Goal: Task Accomplishment & Management: Complete application form

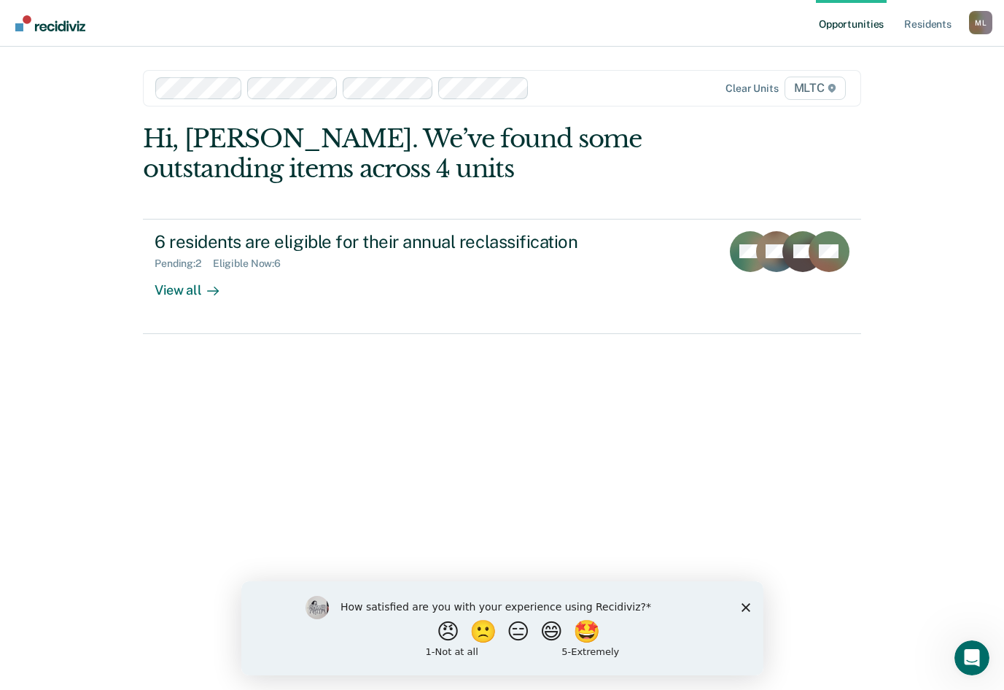
click at [738, 609] on div "How satisfied are you with your experience using Recidiviz? 😠 🙁 😑 😄 🤩 1 - Not a…" at bounding box center [502, 628] width 522 height 94
drag, startPoint x: 745, startPoint y: 606, endPoint x: 959, endPoint y: 1175, distance: 607.8
click at [745, 606] on polygon "Close survey" at bounding box center [745, 607] width 9 height 9
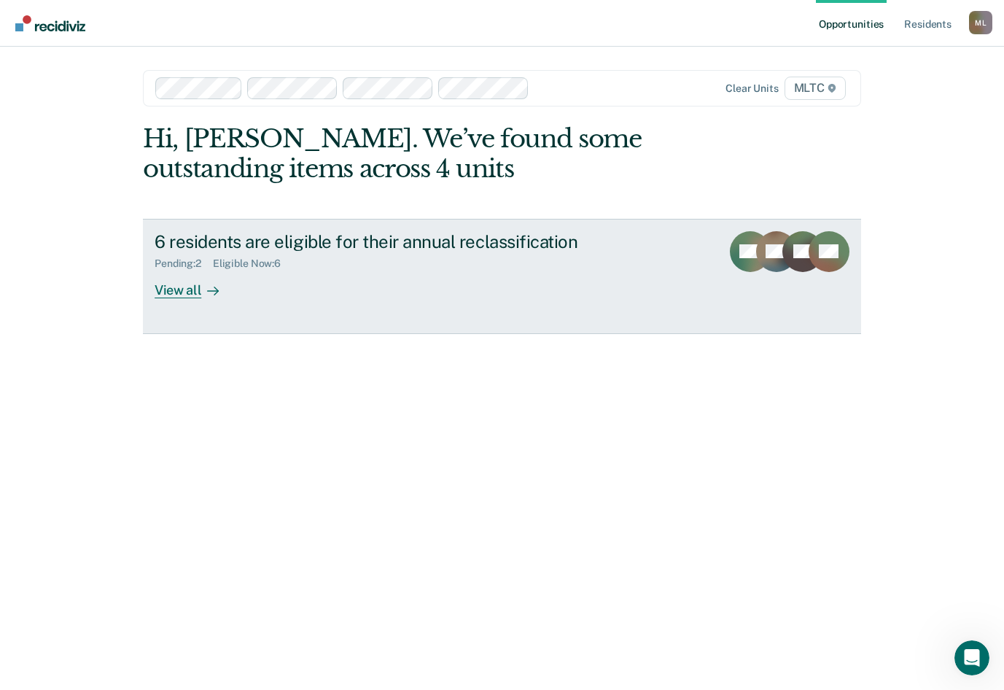
click at [185, 292] on div "View all" at bounding box center [196, 284] width 82 height 28
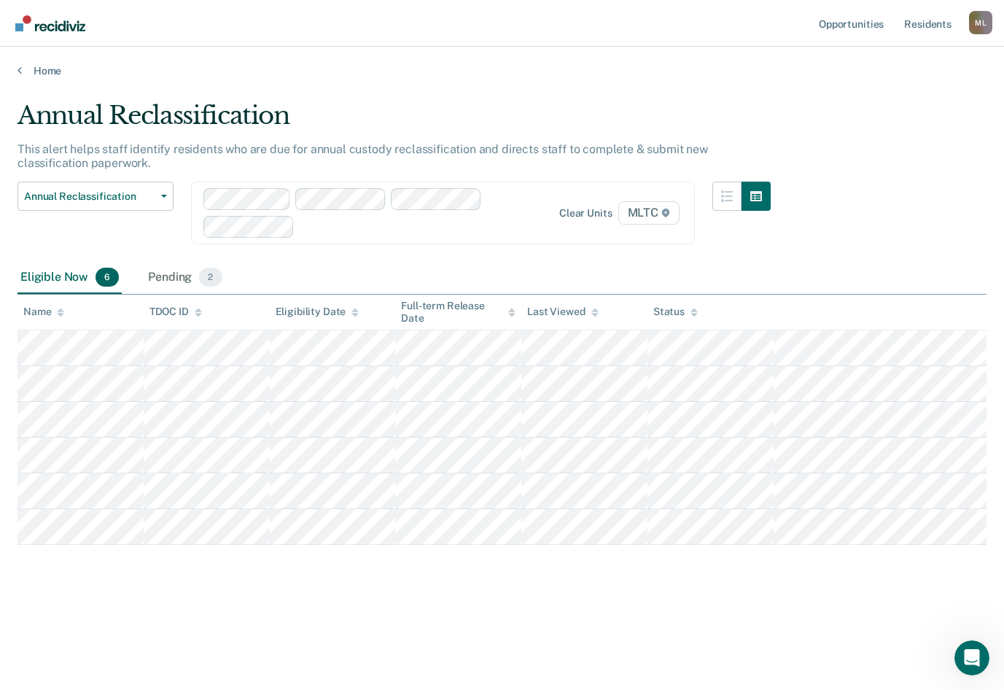
click at [349, 226] on div at bounding box center [419, 226] width 237 height 17
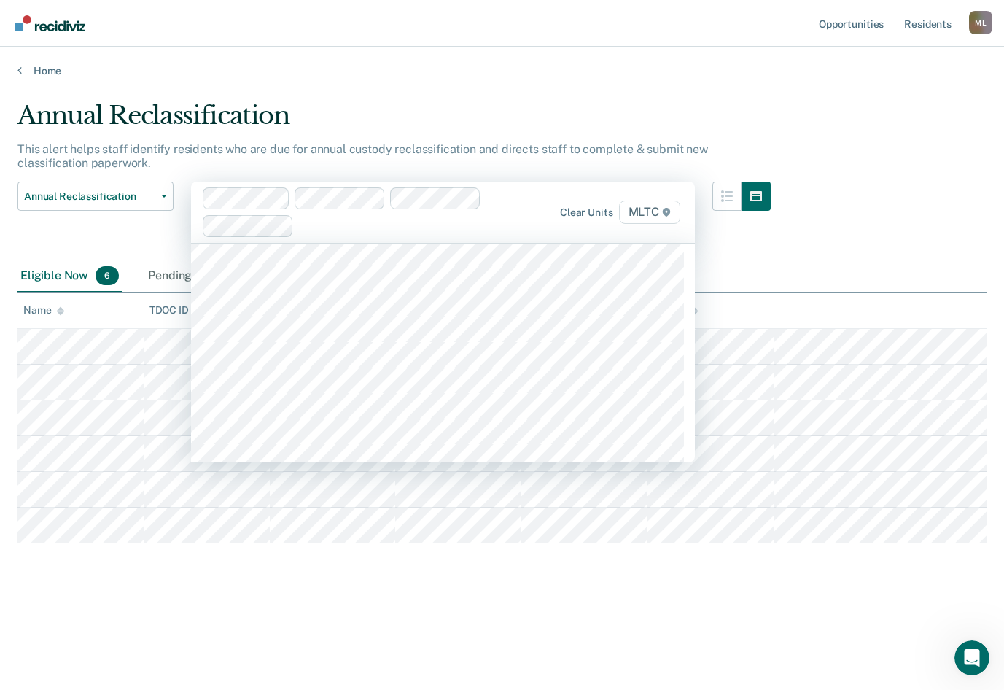
scroll to position [4669, 0]
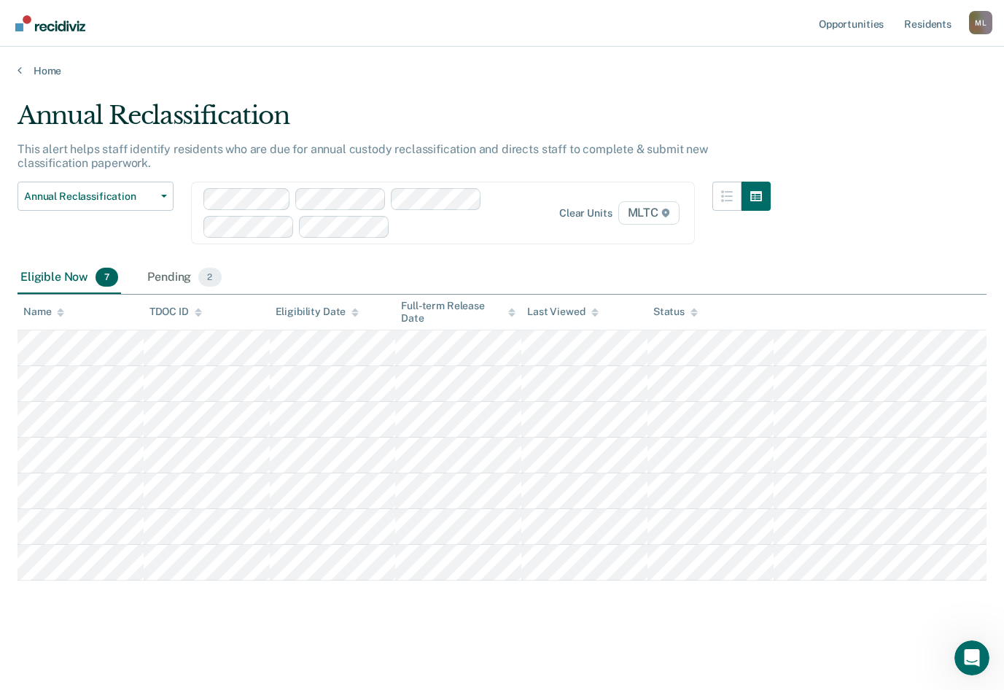
click at [445, 231] on div at bounding box center [467, 226] width 142 height 17
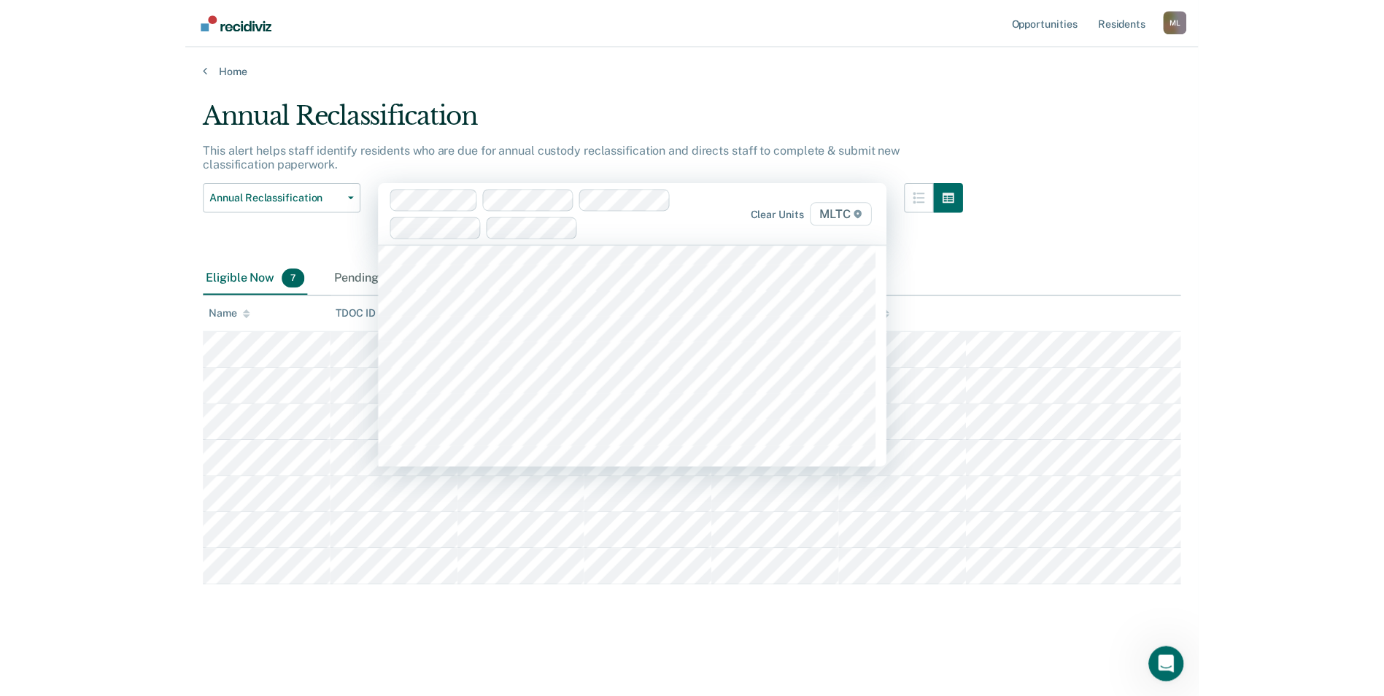
scroll to position [4596, 0]
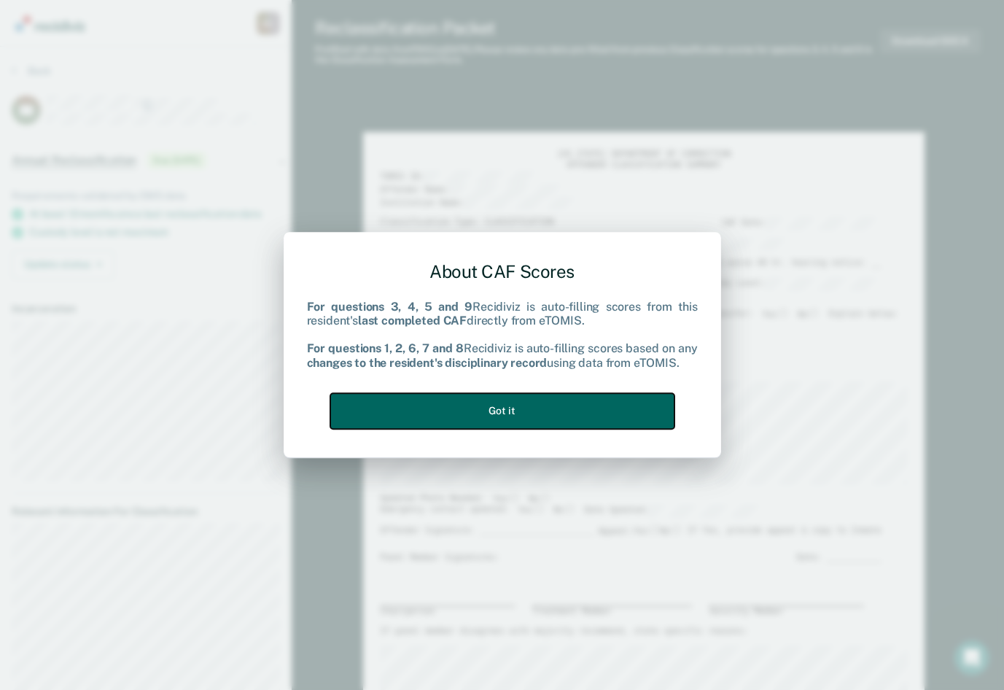
click at [533, 414] on button "Got it" at bounding box center [502, 411] width 344 height 36
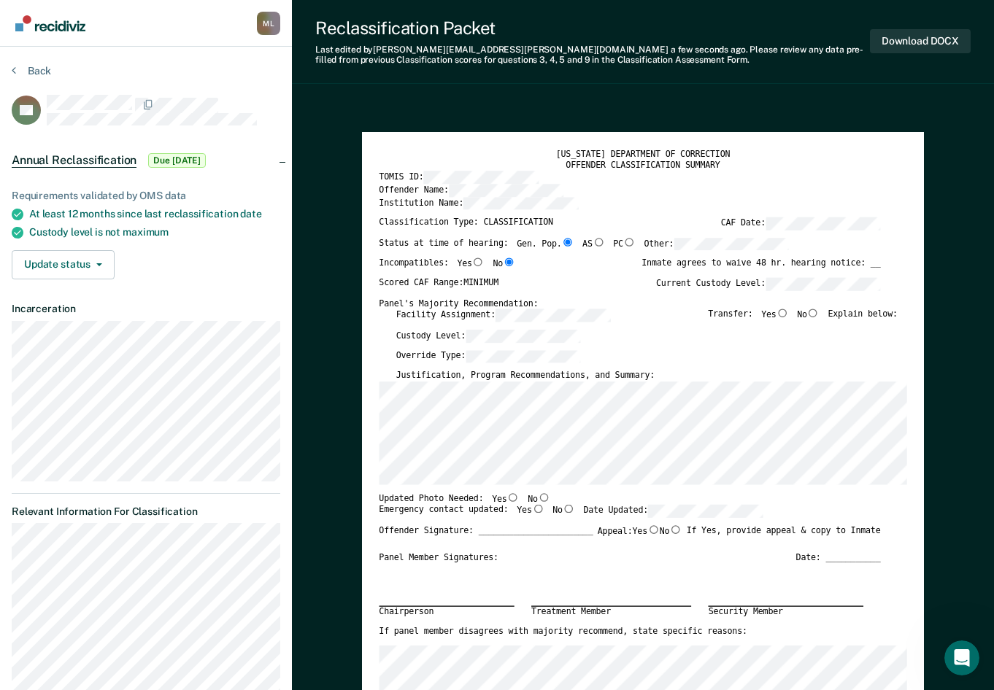
click at [707, 354] on div "Override Type:" at bounding box center [646, 359] width 501 height 20
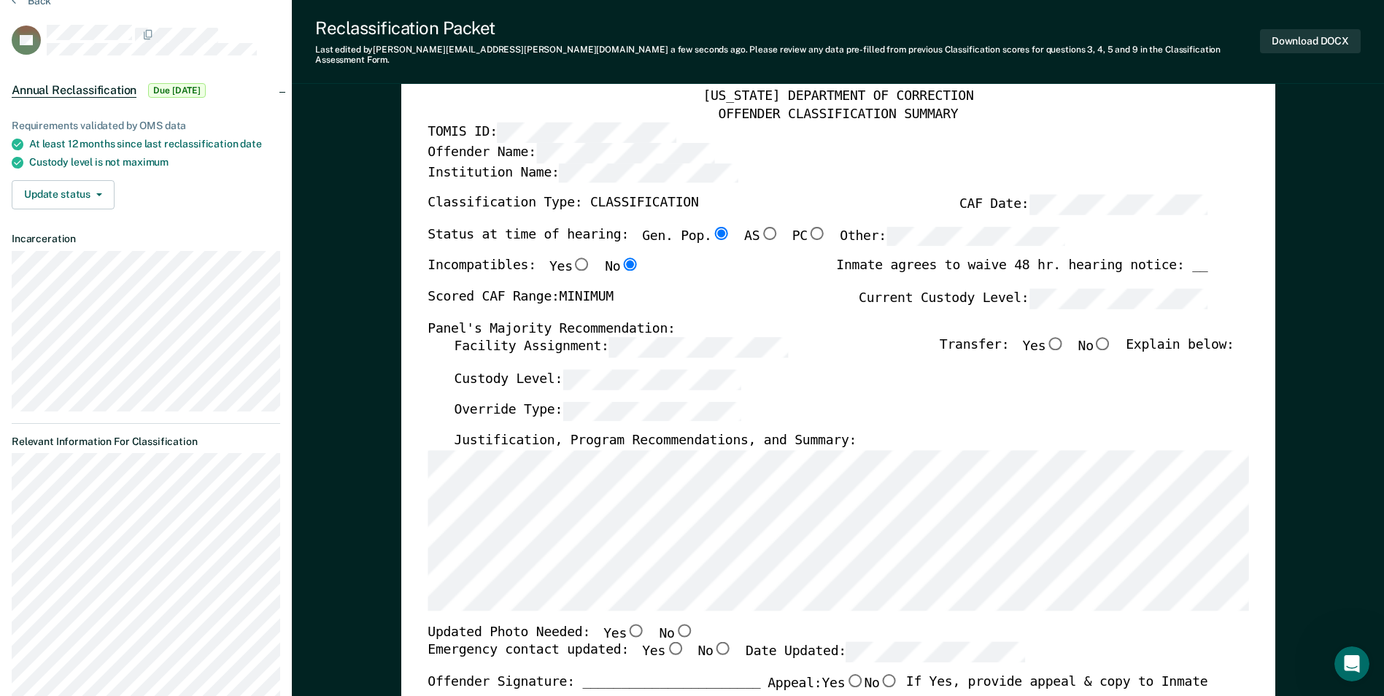
scroll to position [289, 0]
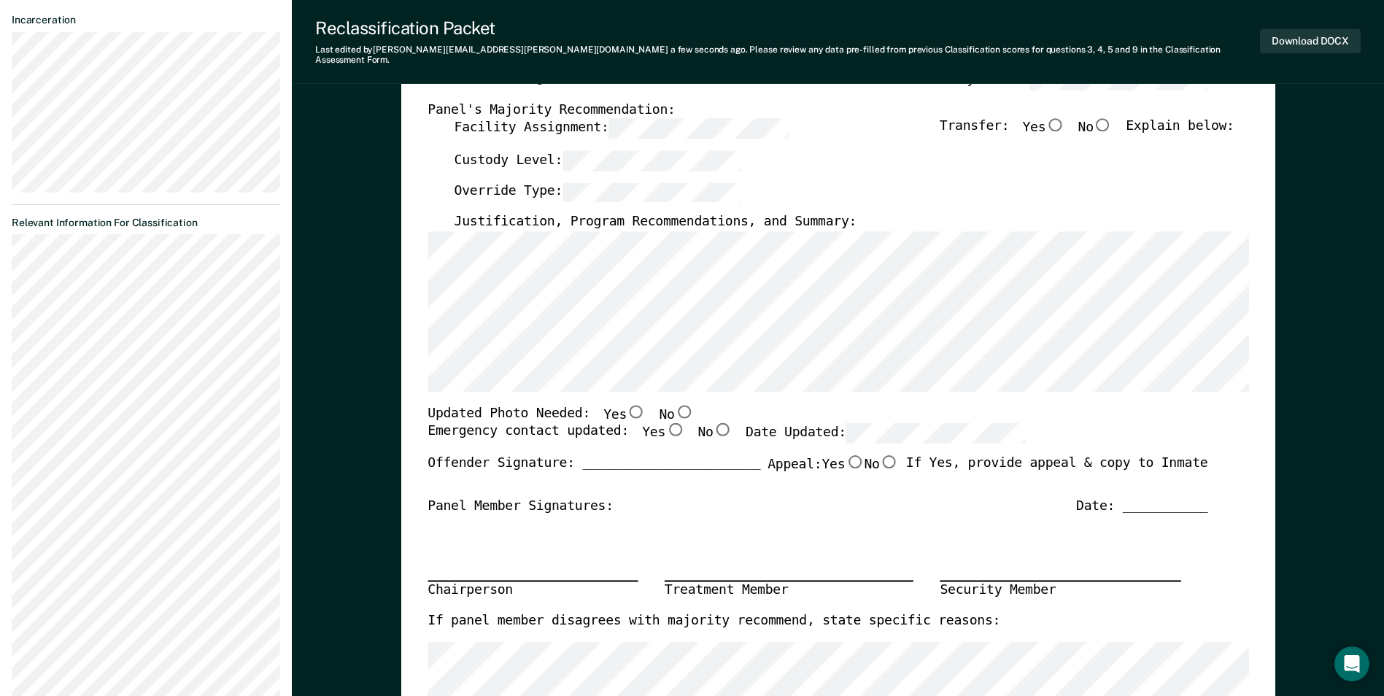
click at [713, 423] on input "No" at bounding box center [722, 429] width 19 height 13
type textarea "x"
radio input "true"
click at [1106, 405] on div "Updated Photo Needed: Yes No" at bounding box center [817, 414] width 780 height 19
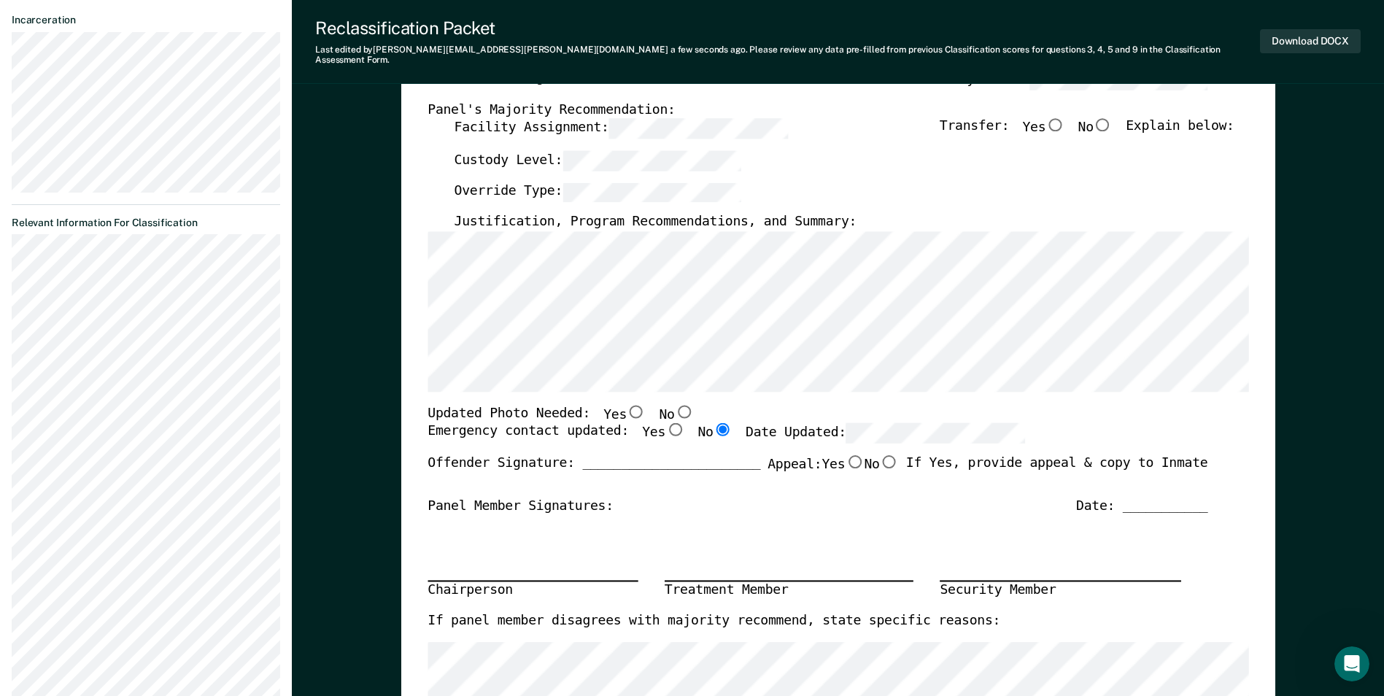
click at [1062, 423] on div "Emergency contact updated: Yes No Date Updated:" at bounding box center [817, 439] width 780 height 32
click at [674, 405] on input "No" at bounding box center [683, 411] width 19 height 13
type textarea "x"
radio input "true"
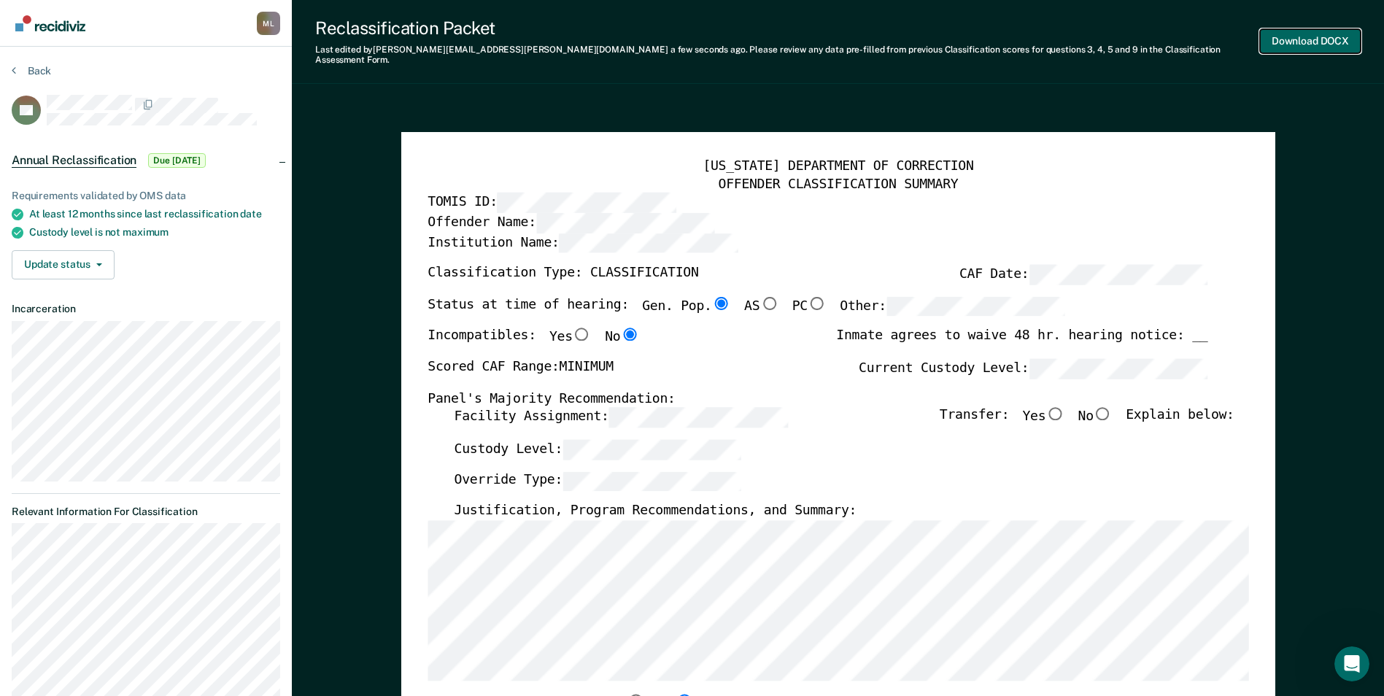
click at [1296, 36] on button "Download DOCX" at bounding box center [1310, 41] width 101 height 24
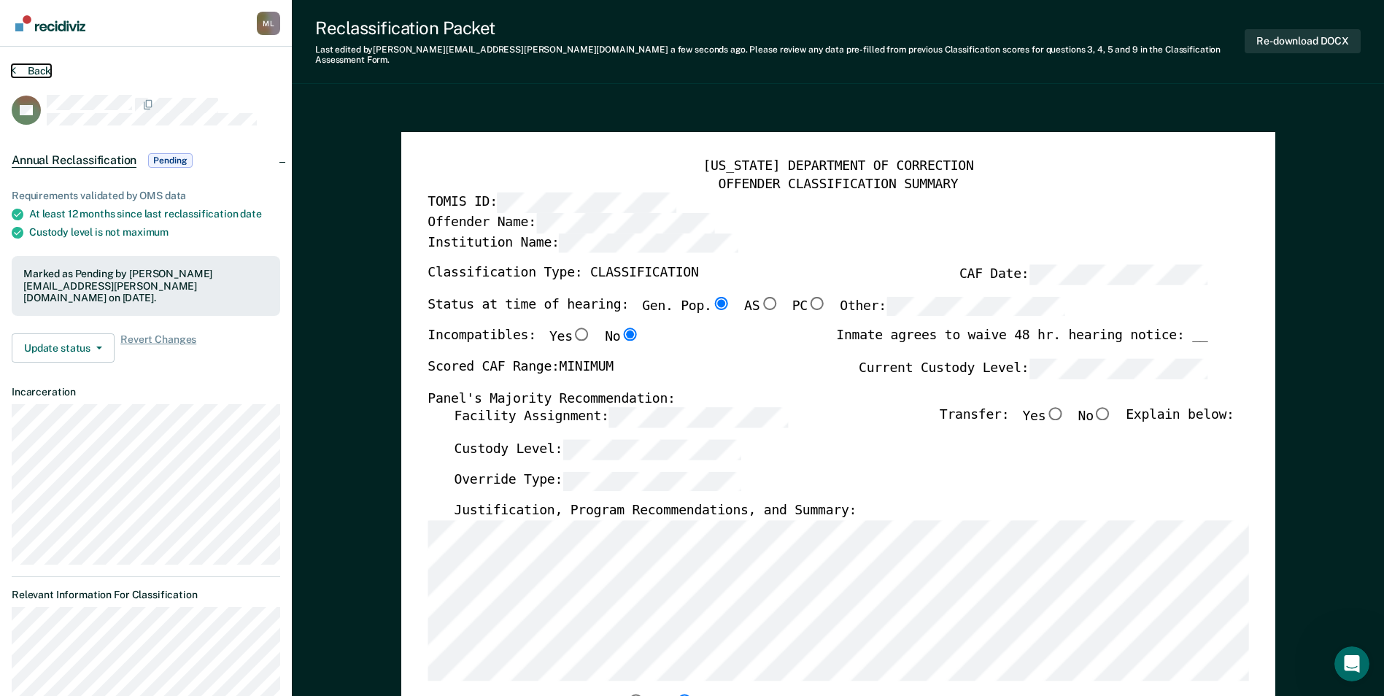
click at [34, 66] on button "Back" at bounding box center [31, 70] width 39 height 13
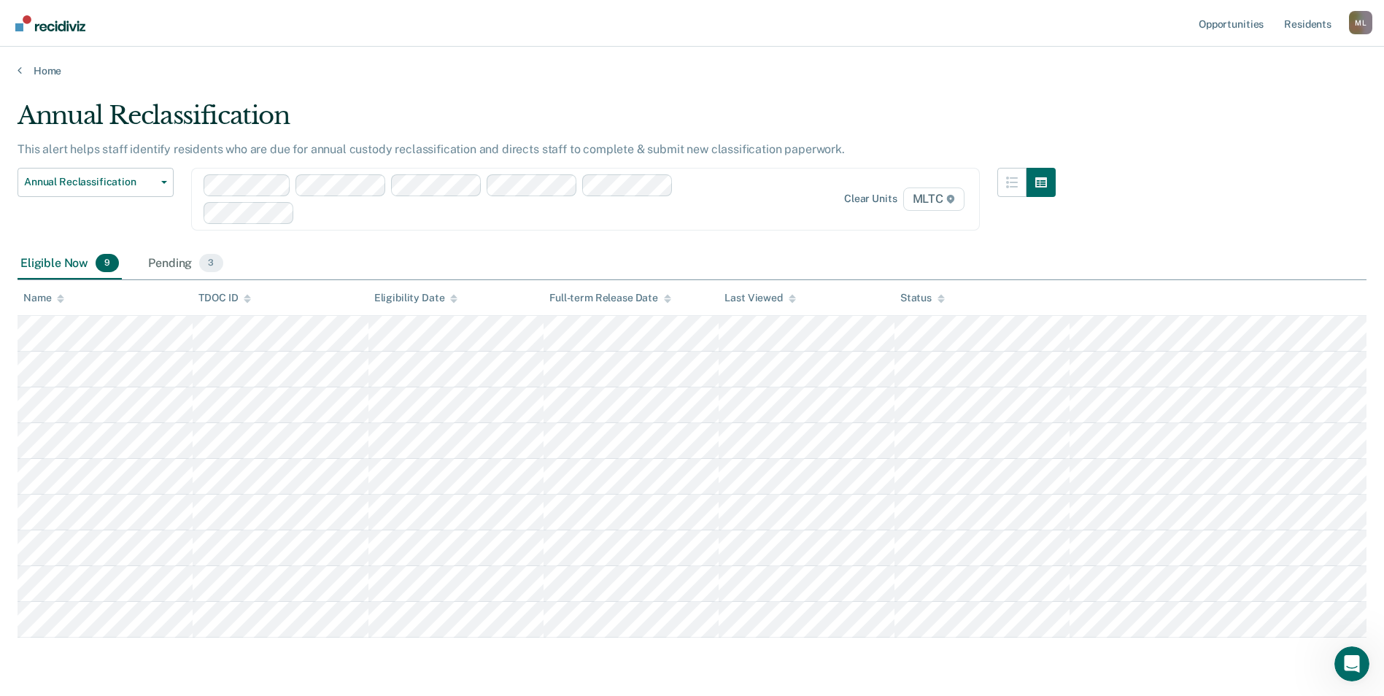
click at [977, 245] on div "Annual Reclassification Custody Level Downgrade Annual Reclassification Initial…" at bounding box center [537, 208] width 1038 height 80
click at [160, 271] on div "Pending 3" at bounding box center [185, 264] width 80 height 32
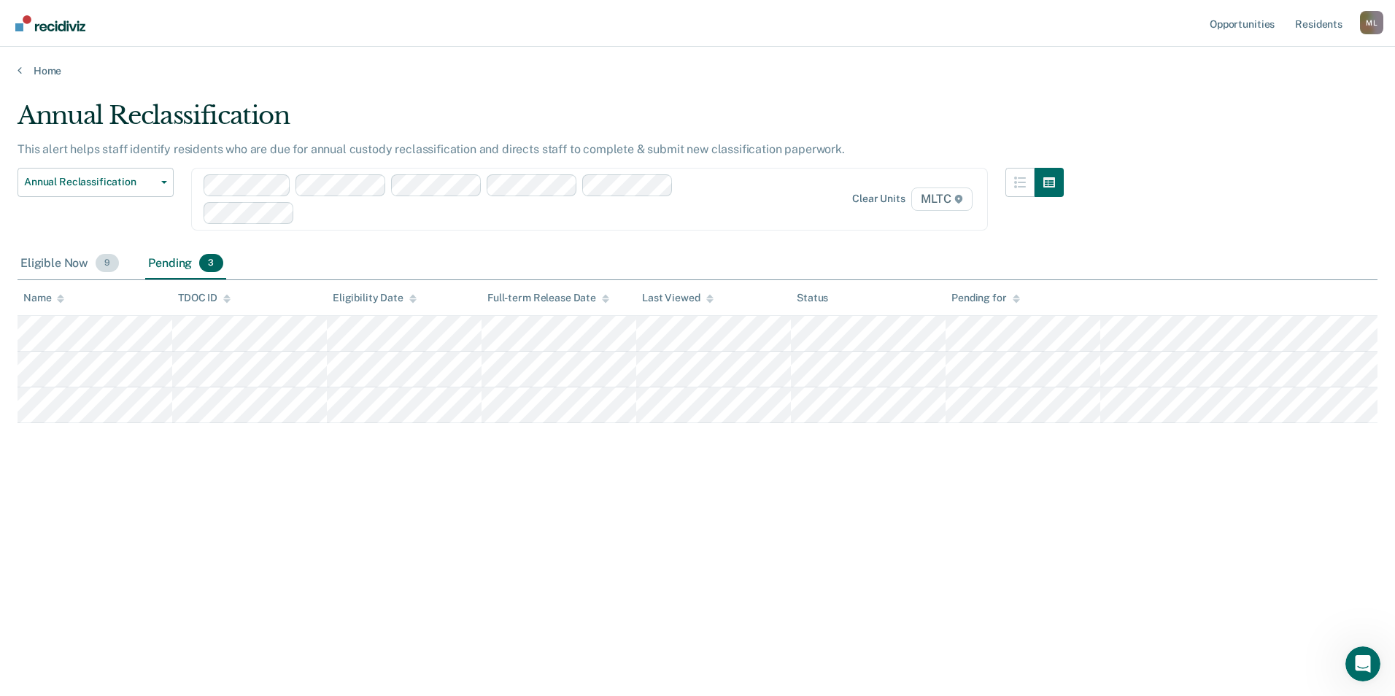
click at [81, 263] on div "Eligible Now 9" at bounding box center [70, 264] width 104 height 32
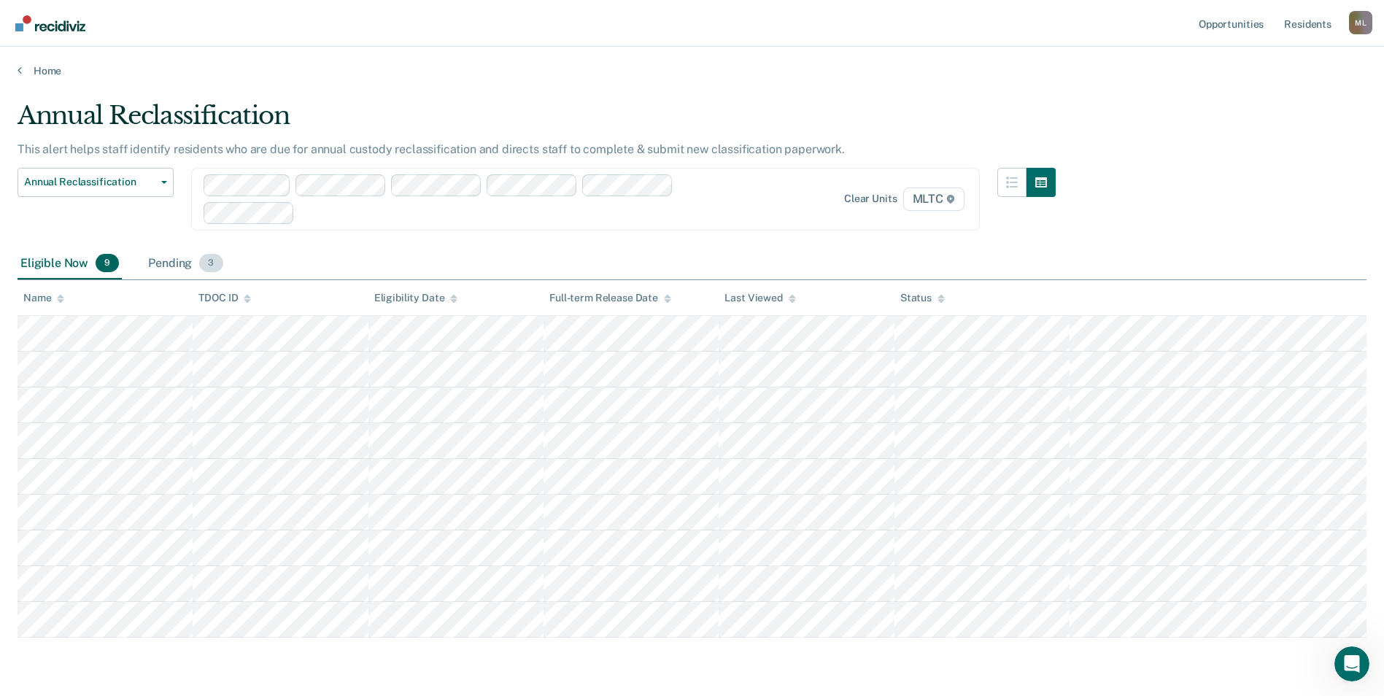
click at [189, 260] on div "Pending 3" at bounding box center [185, 264] width 80 height 32
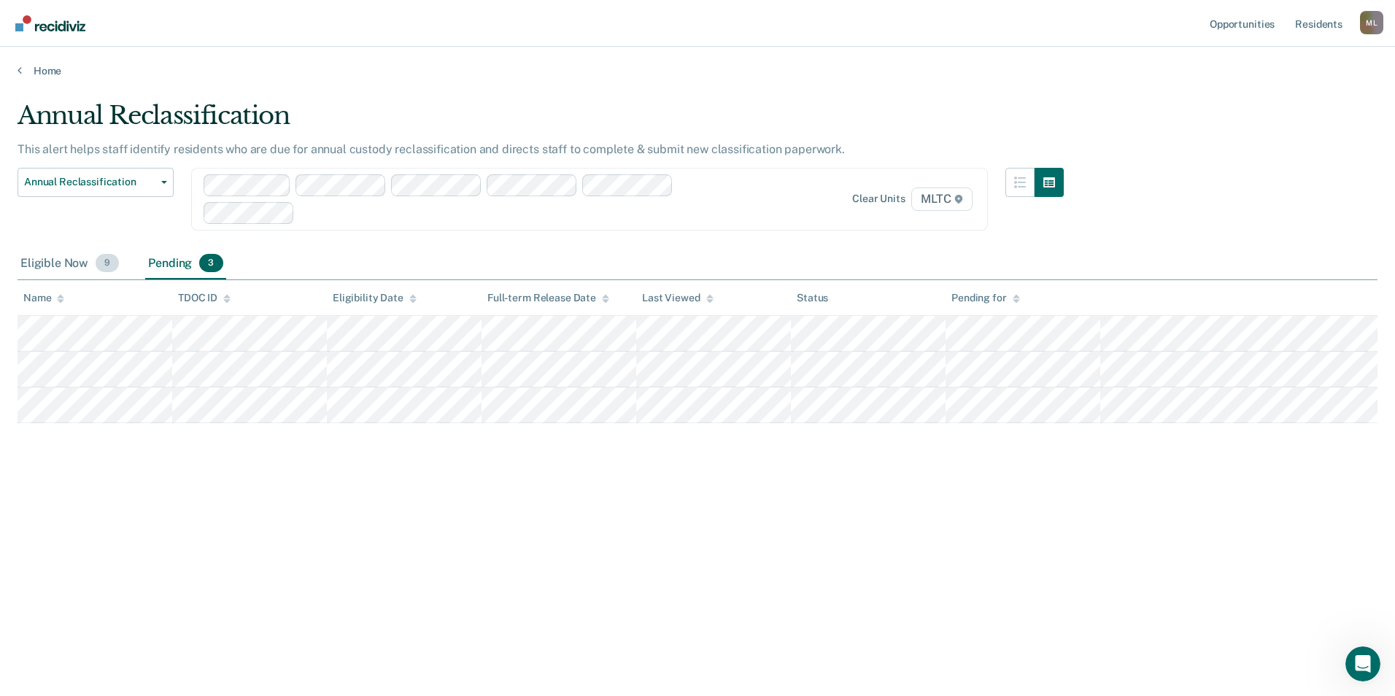
click at [71, 262] on div "Eligible Now 9" at bounding box center [70, 264] width 104 height 32
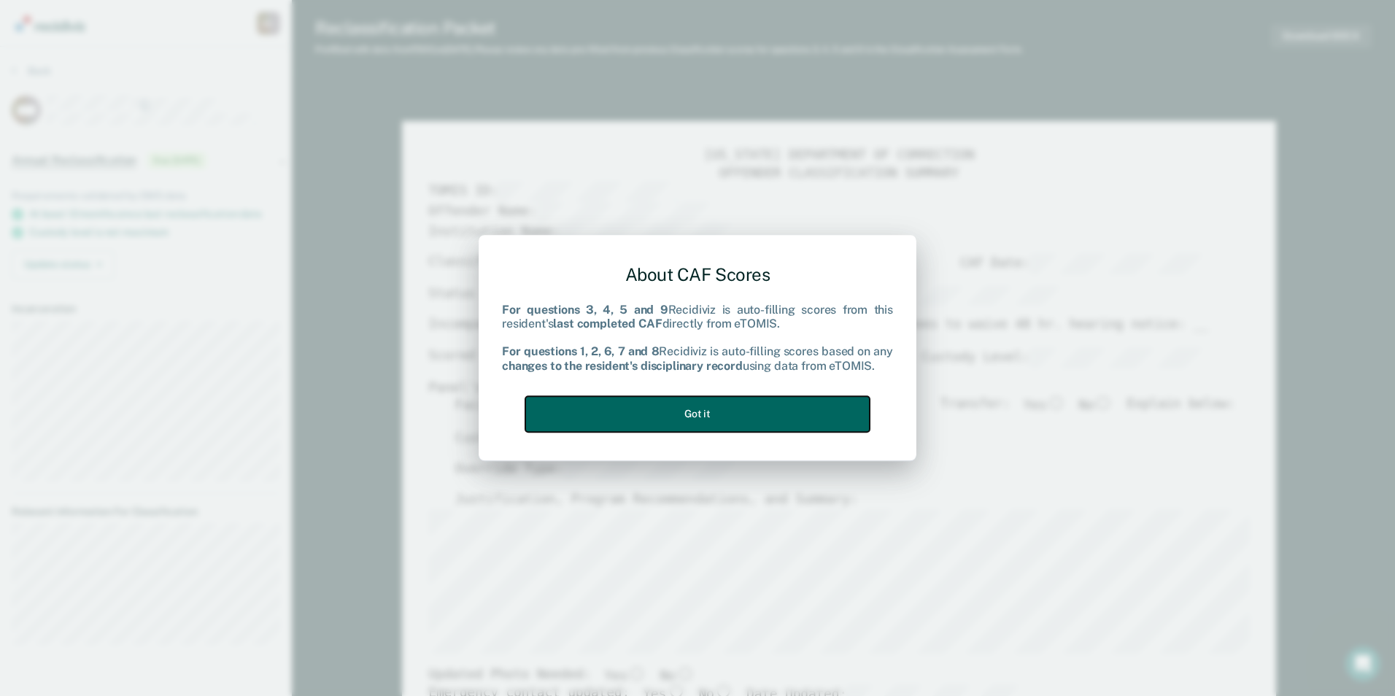
click at [798, 409] on button "Got it" at bounding box center [697, 414] width 344 height 36
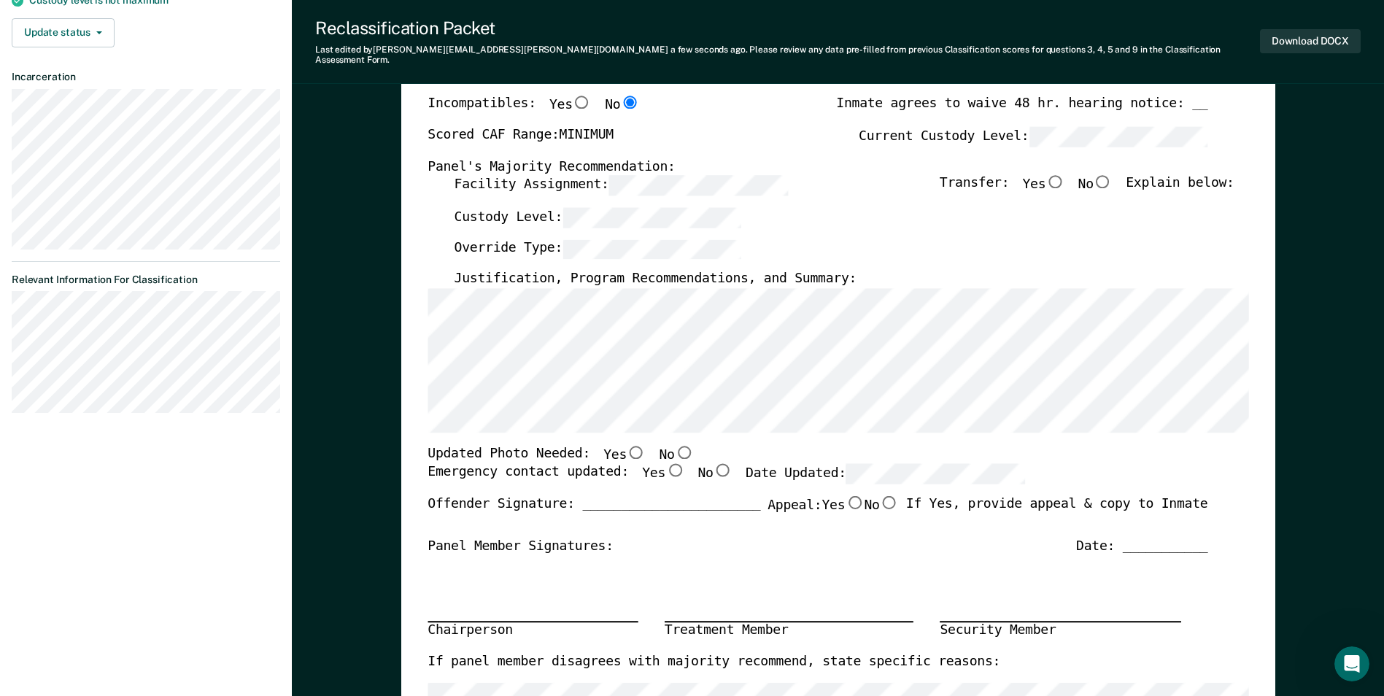
scroll to position [292, 0]
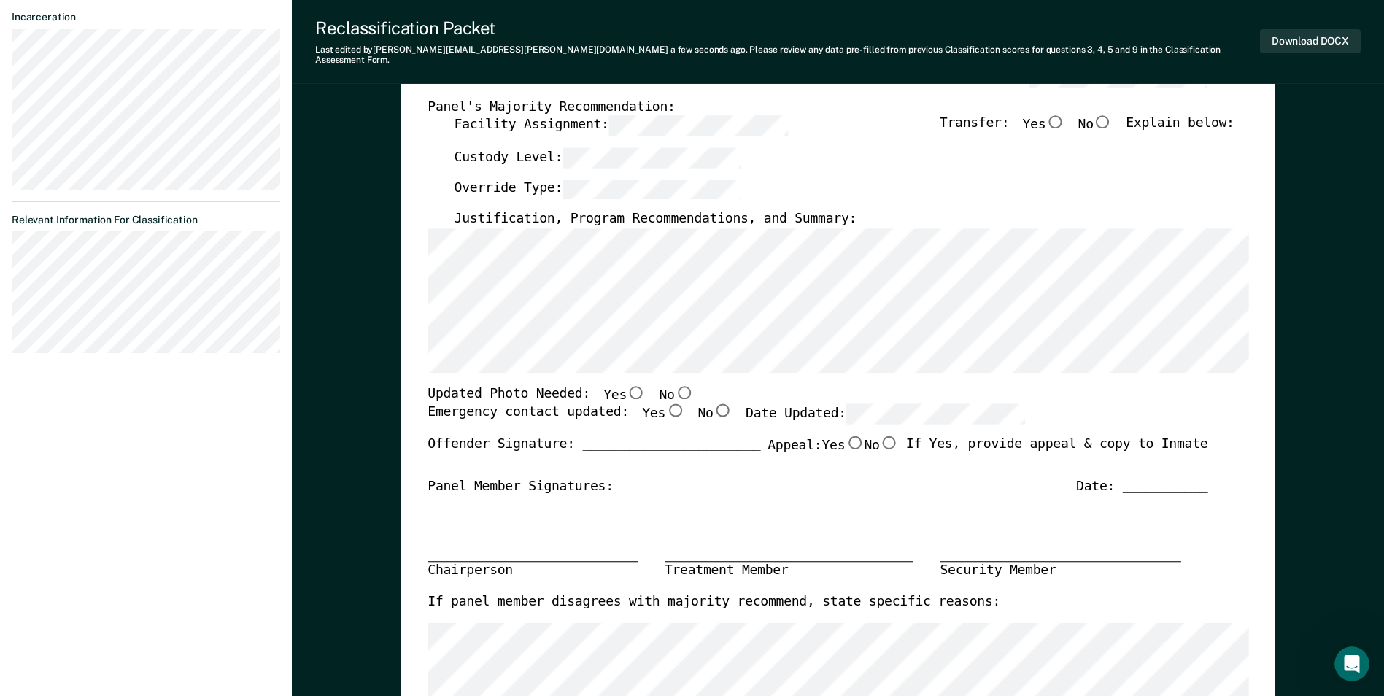
click at [627, 385] on input "Yes" at bounding box center [636, 391] width 19 height 13
type textarea "x"
radio input "true"
click at [713, 404] on input "No" at bounding box center [722, 410] width 19 height 13
type textarea "x"
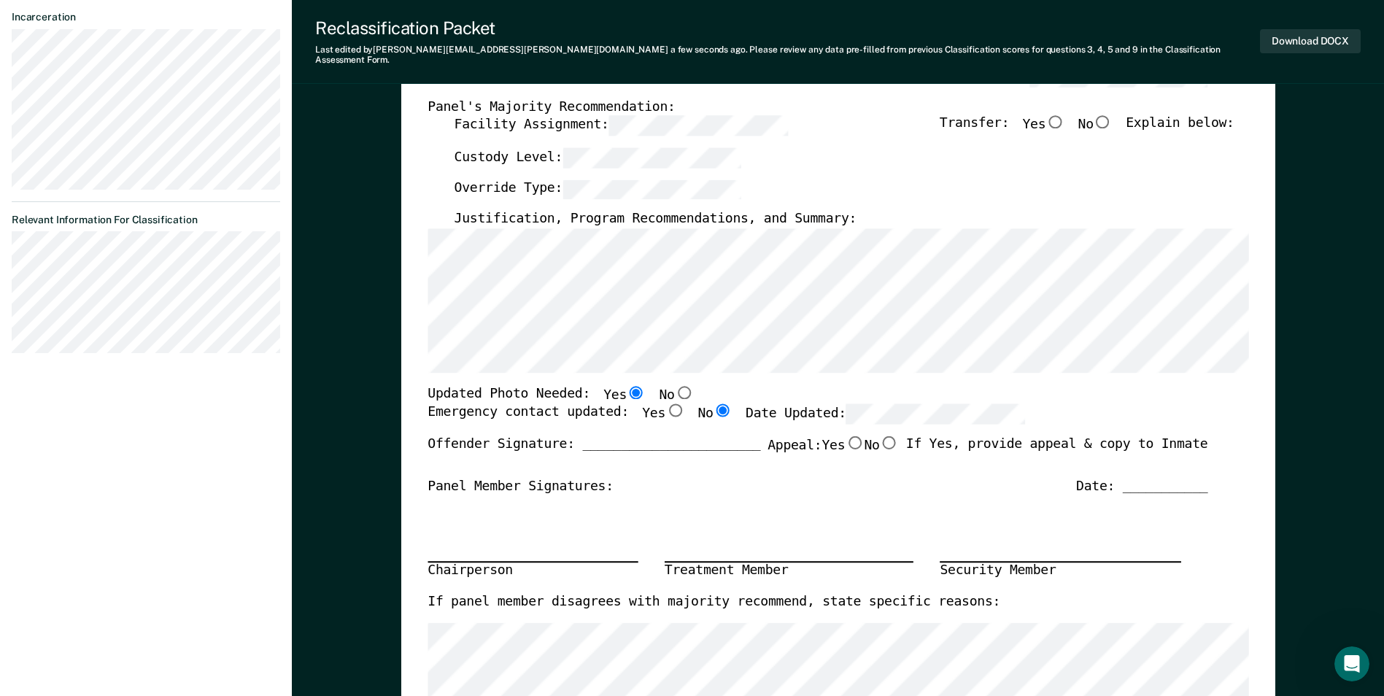
radio input "true"
click at [1129, 407] on div "Emergency contact updated: Yes No Date Updated:" at bounding box center [817, 420] width 780 height 32
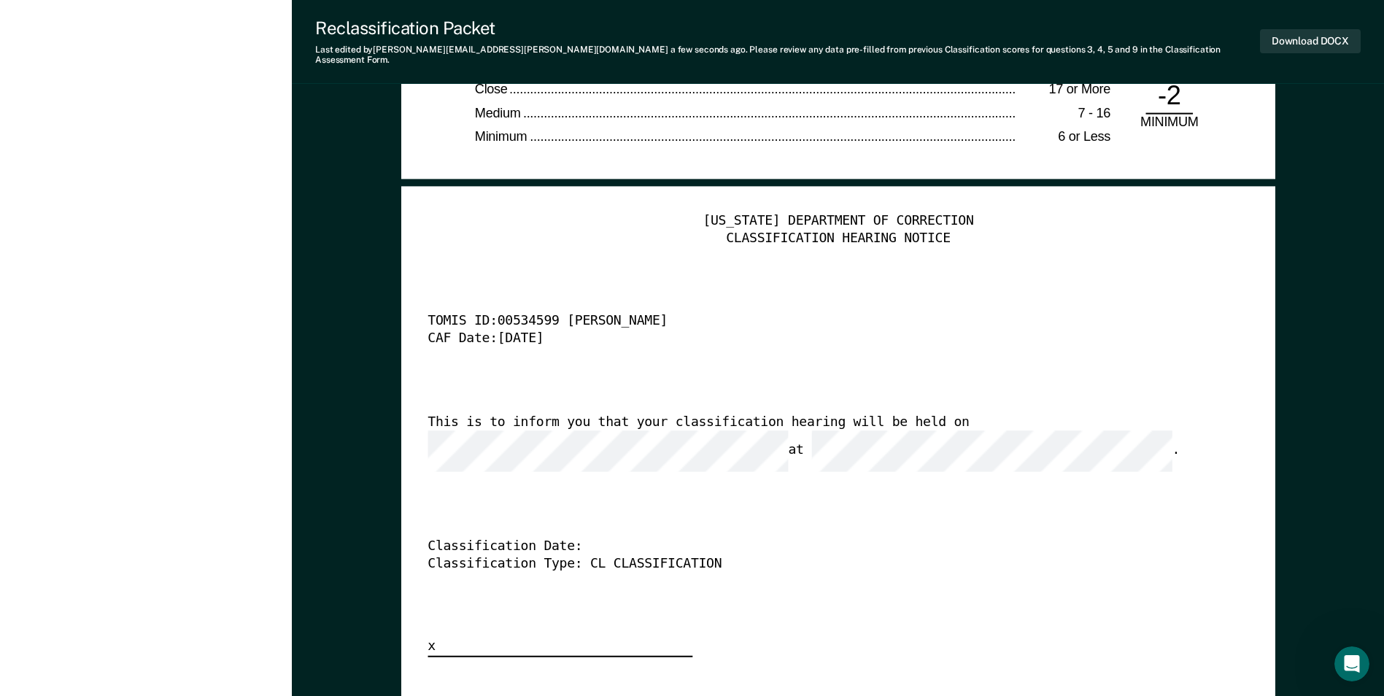
scroll to position [3647, 0]
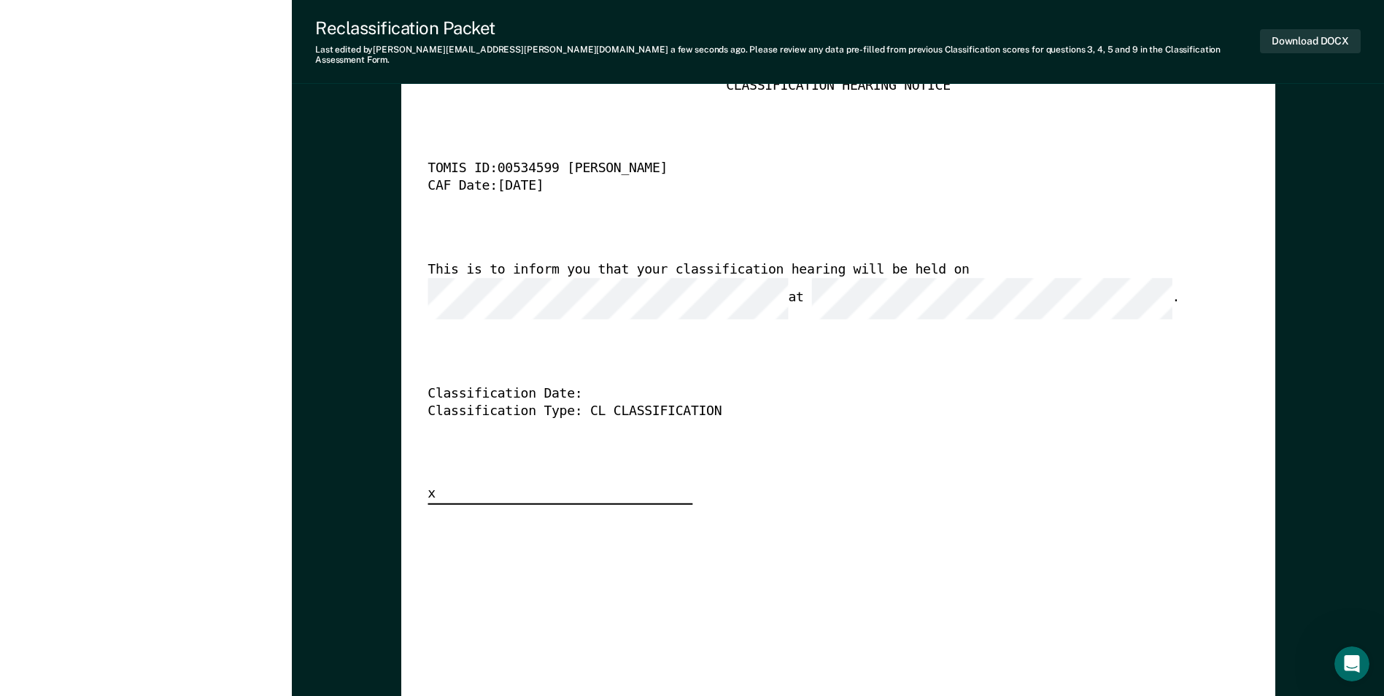
click at [1038, 270] on div "This is to inform you that your classification hearing will be held on at ." at bounding box center [817, 291] width 780 height 58
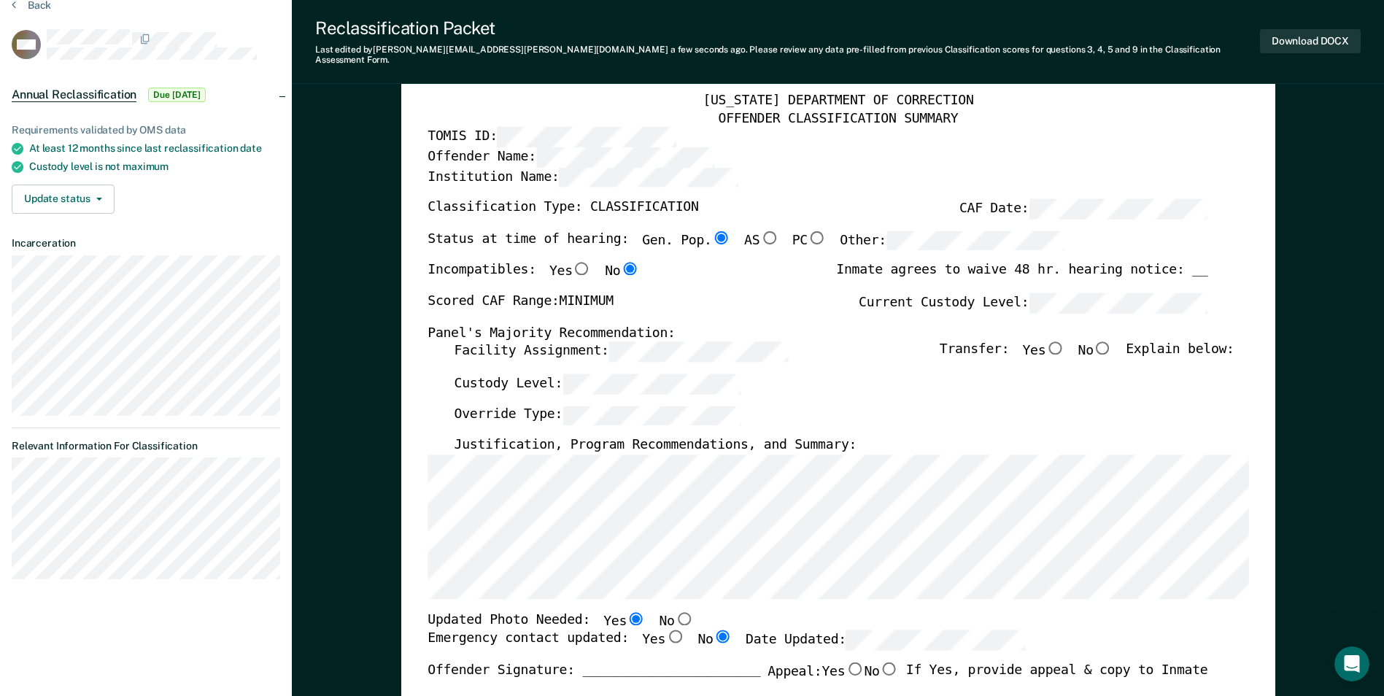
scroll to position [0, 0]
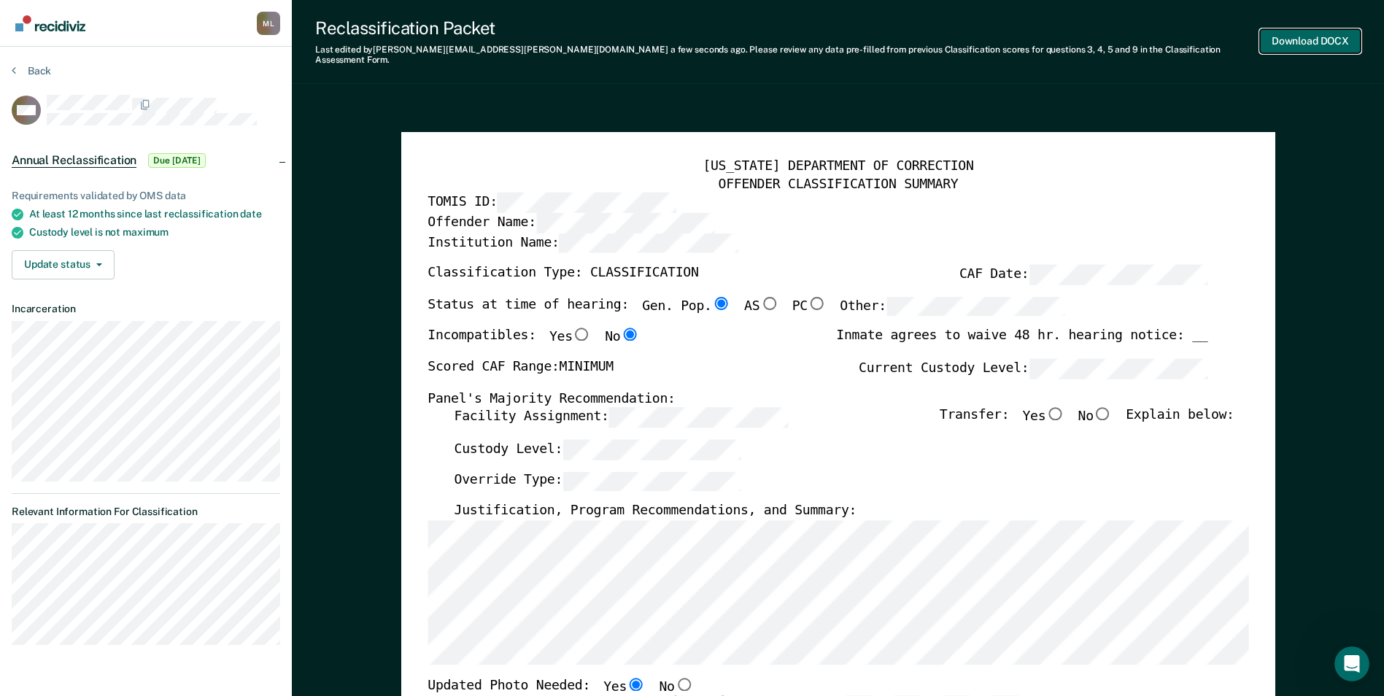
click at [1310, 29] on button "Download DOCX" at bounding box center [1310, 41] width 101 height 24
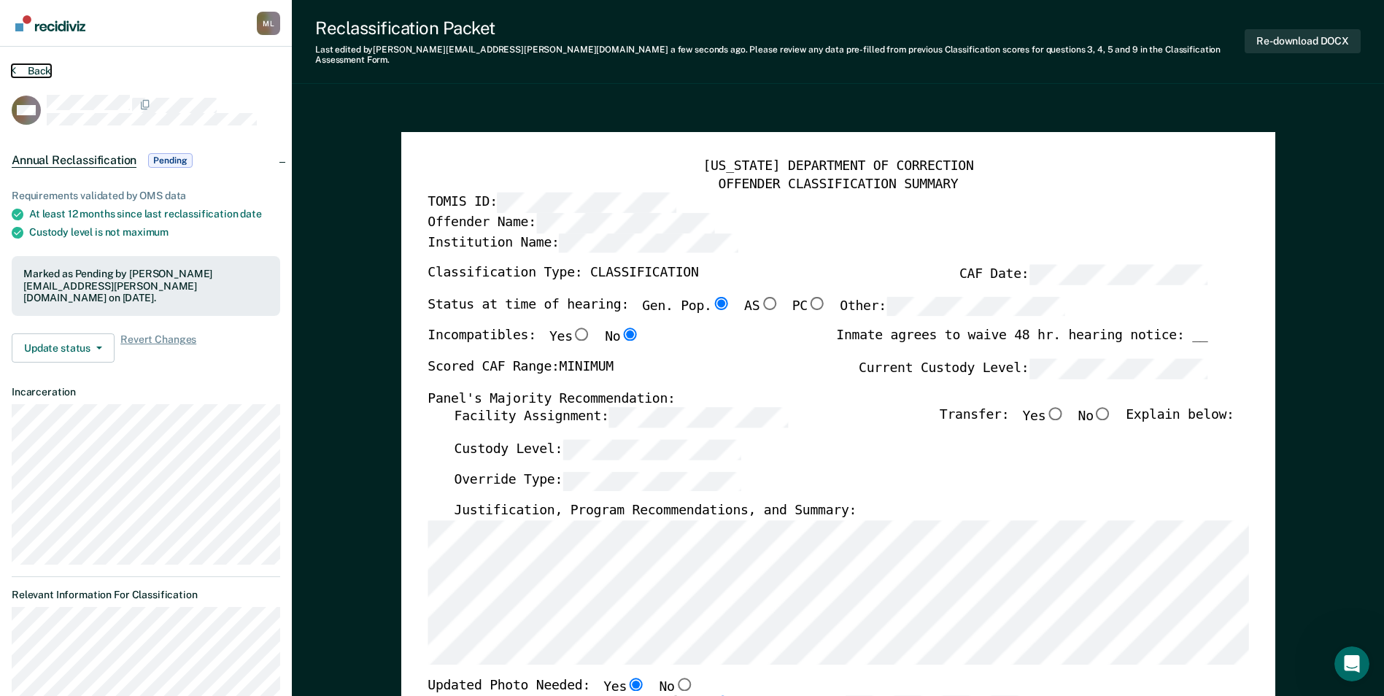
click at [34, 68] on button "Back" at bounding box center [31, 70] width 39 height 13
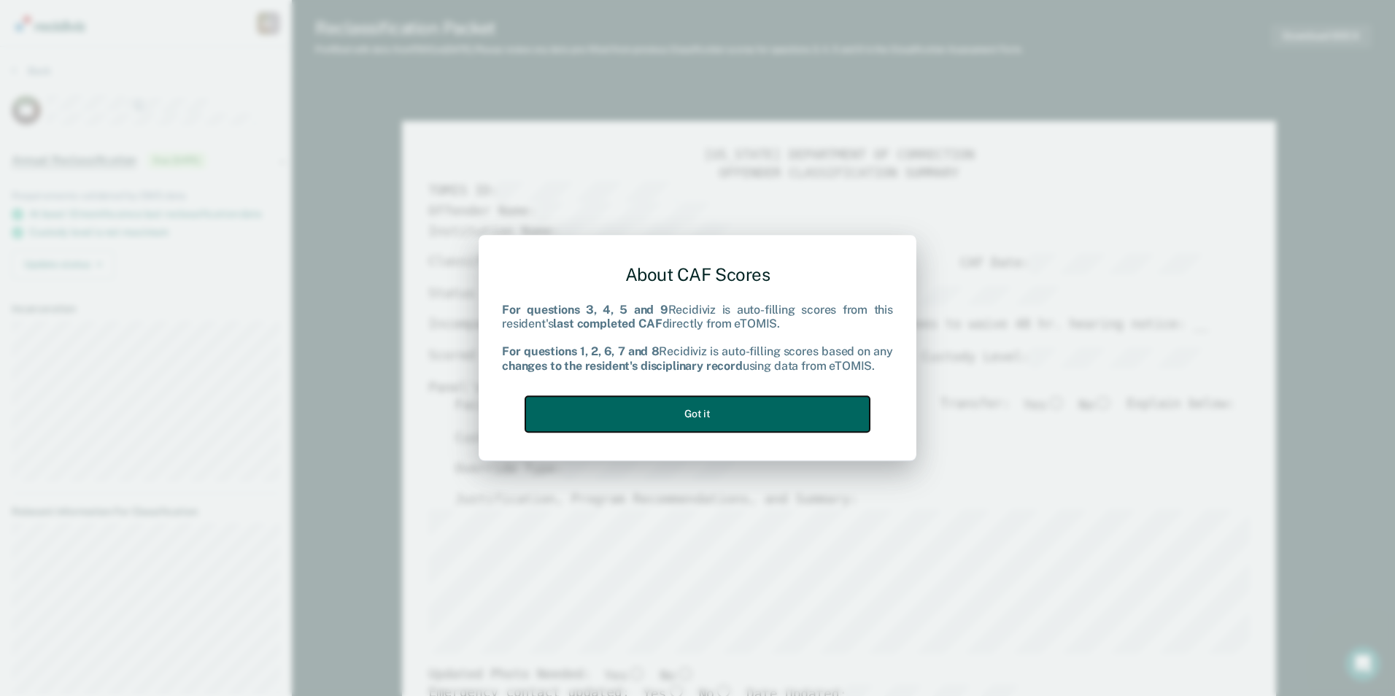
click at [759, 412] on button "Got it" at bounding box center [697, 414] width 344 height 36
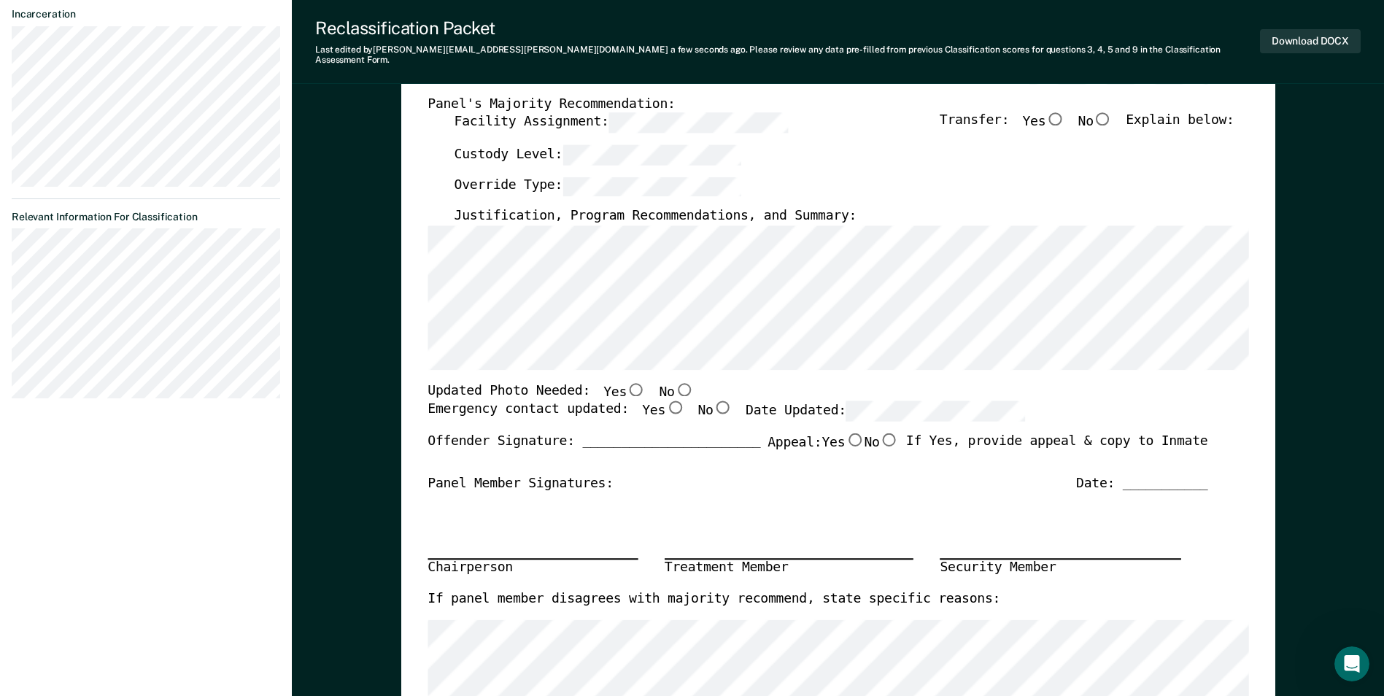
scroll to position [365, 0]
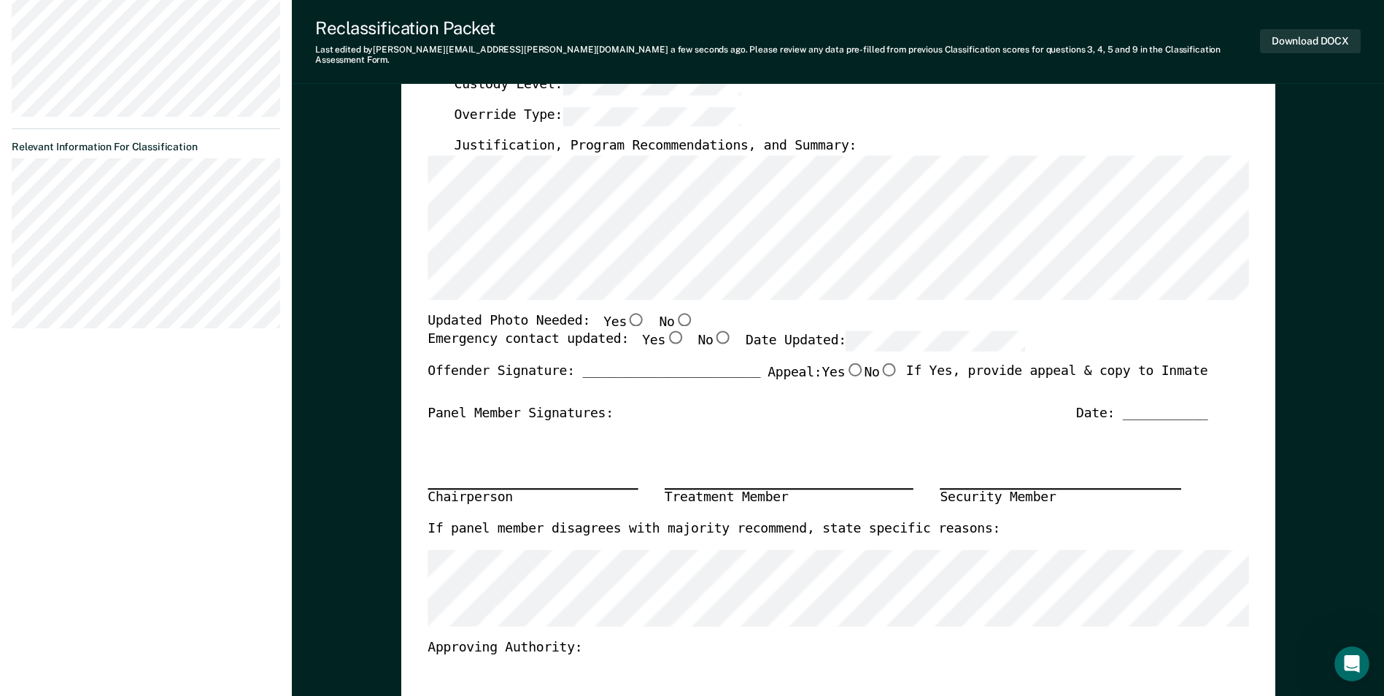
click at [674, 312] on input "No" at bounding box center [683, 318] width 19 height 13
type textarea "x"
radio input "true"
click at [713, 331] on input "No" at bounding box center [722, 337] width 19 height 13
type textarea "x"
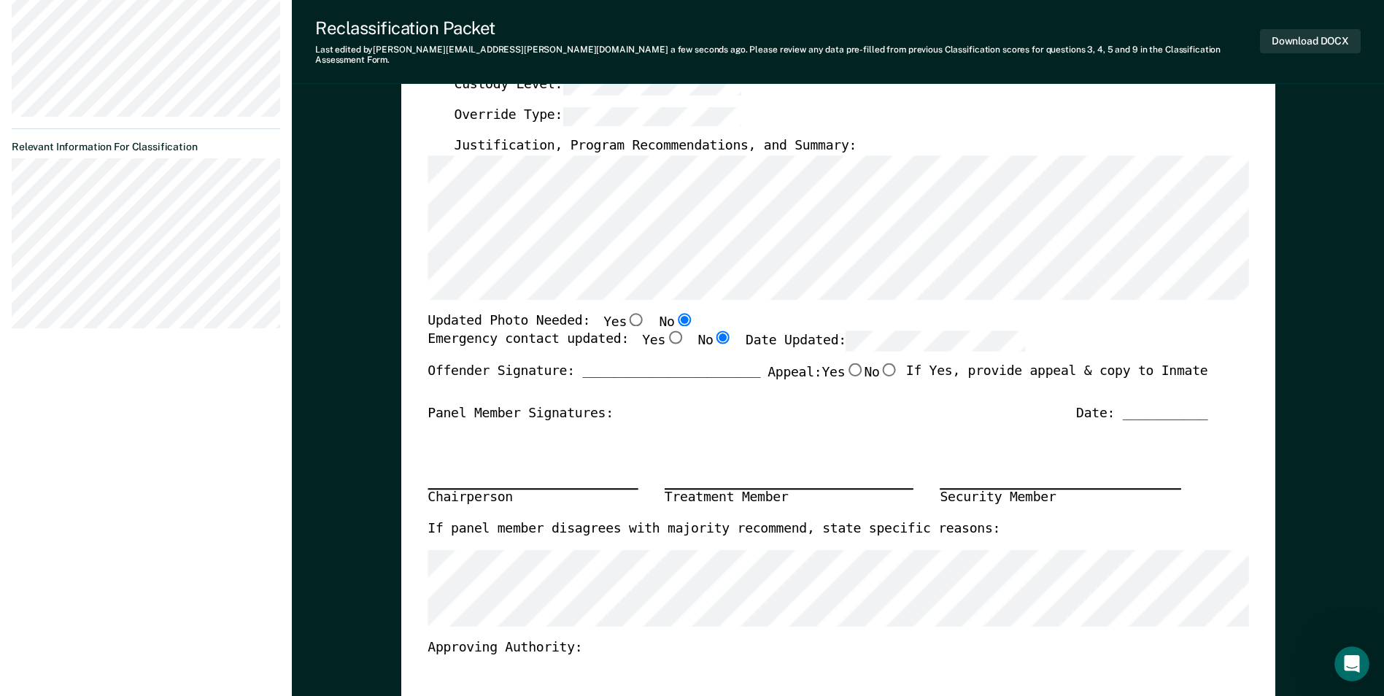
radio input "true"
click at [1120, 314] on div "Updated Photo Needed: Yes No" at bounding box center [817, 321] width 780 height 19
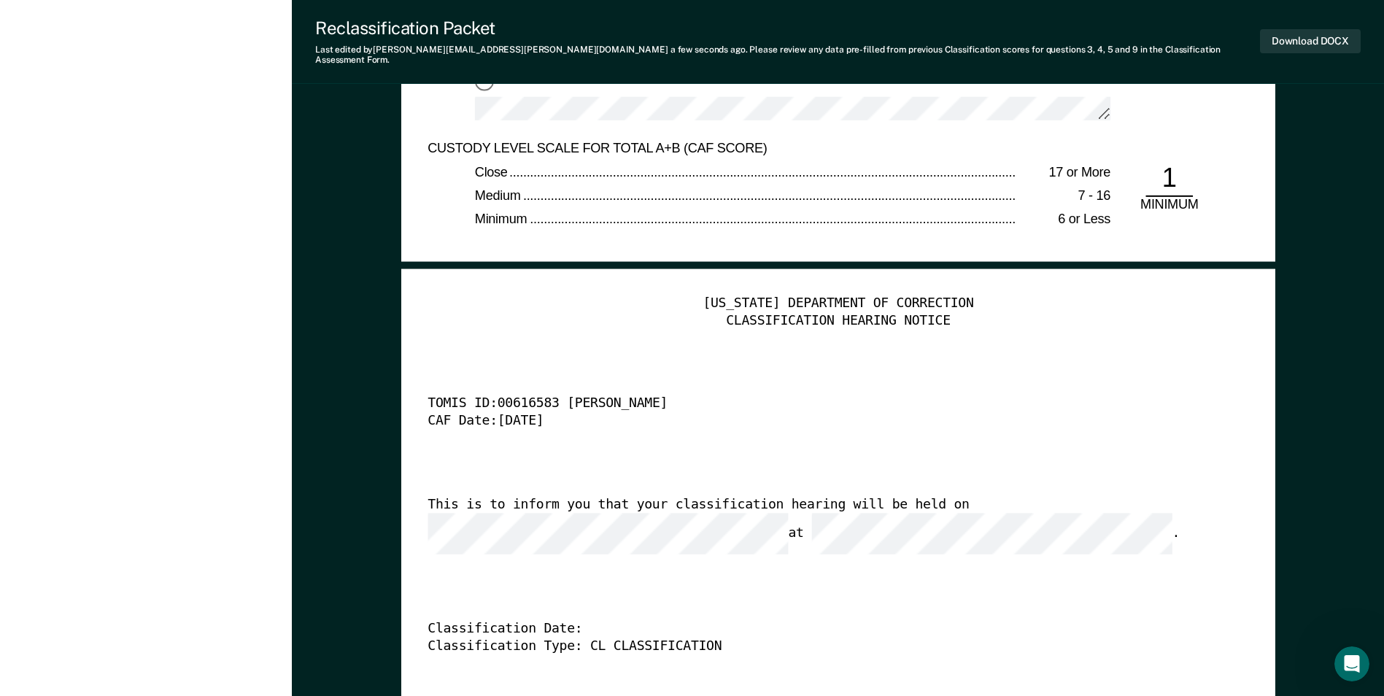
scroll to position [3720, 0]
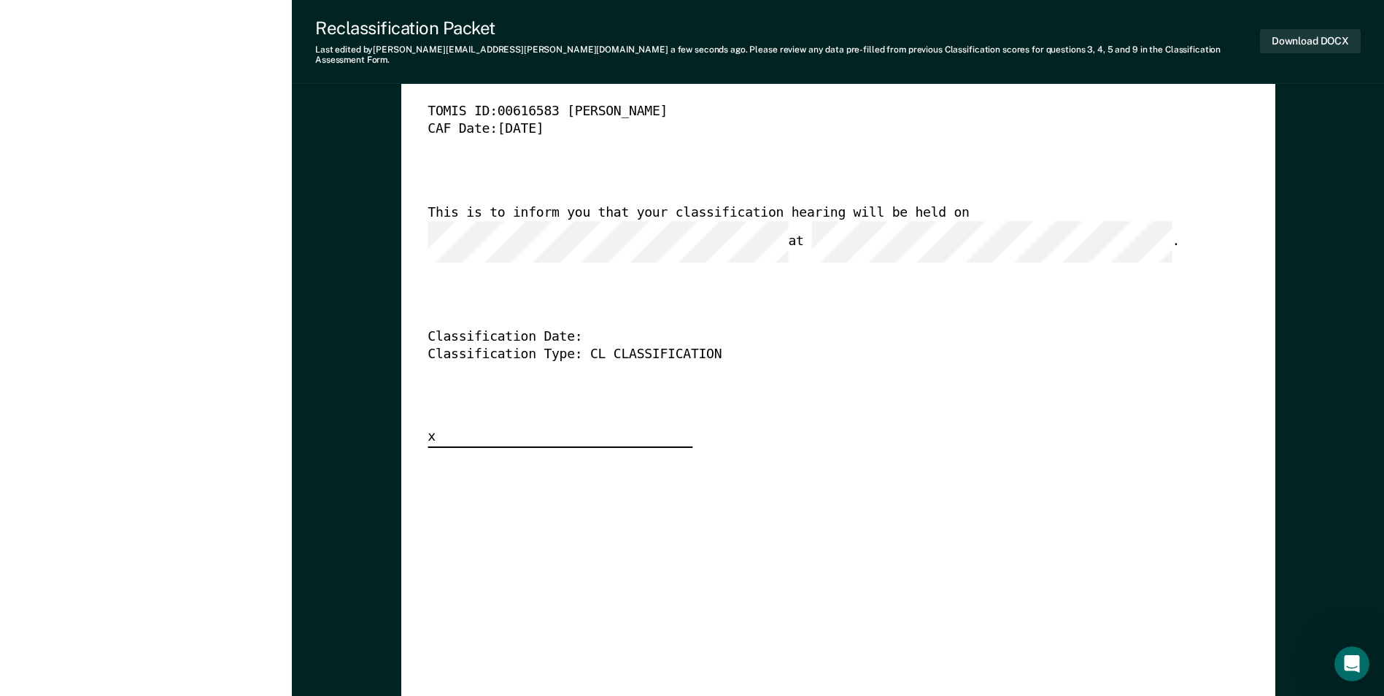
click at [851, 293] on div "[US_STATE] DEPARTMENT OF CORRECTION CLASSIFICATION HEARING NOTICE TOMIS ID: 006…" at bounding box center [837, 226] width 821 height 444
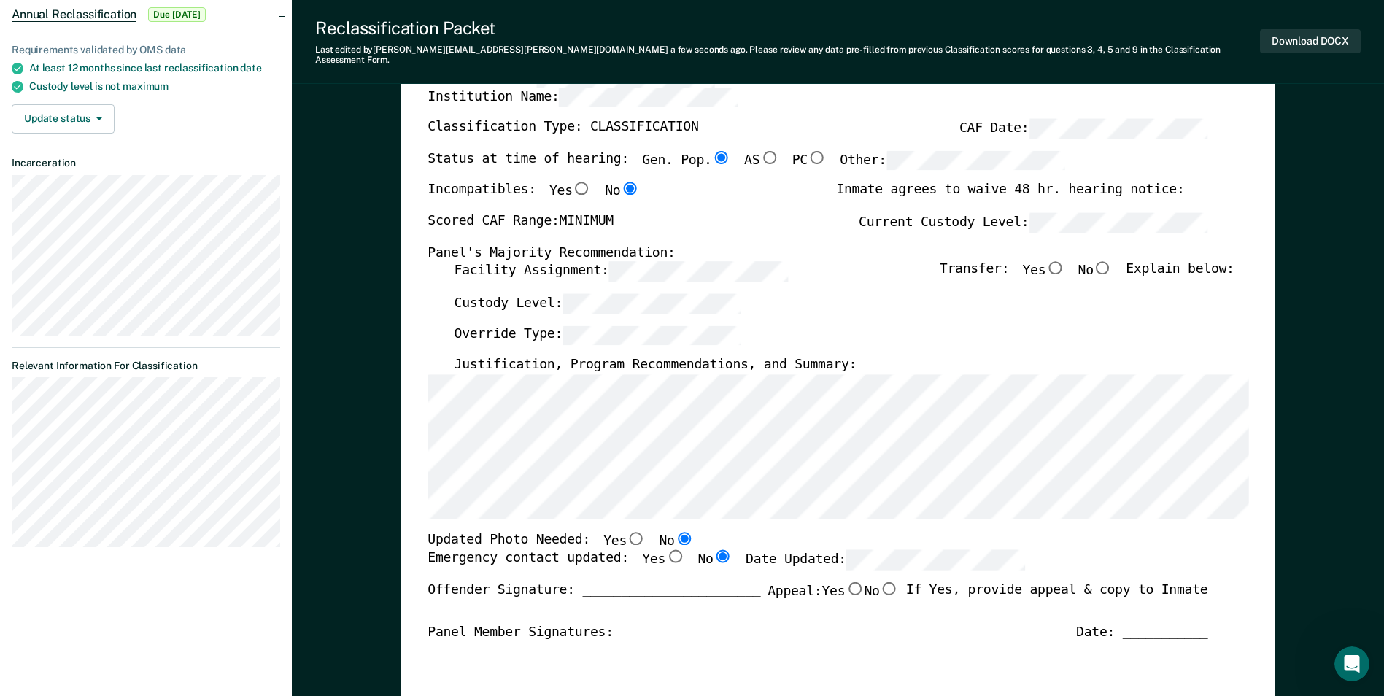
scroll to position [0, 0]
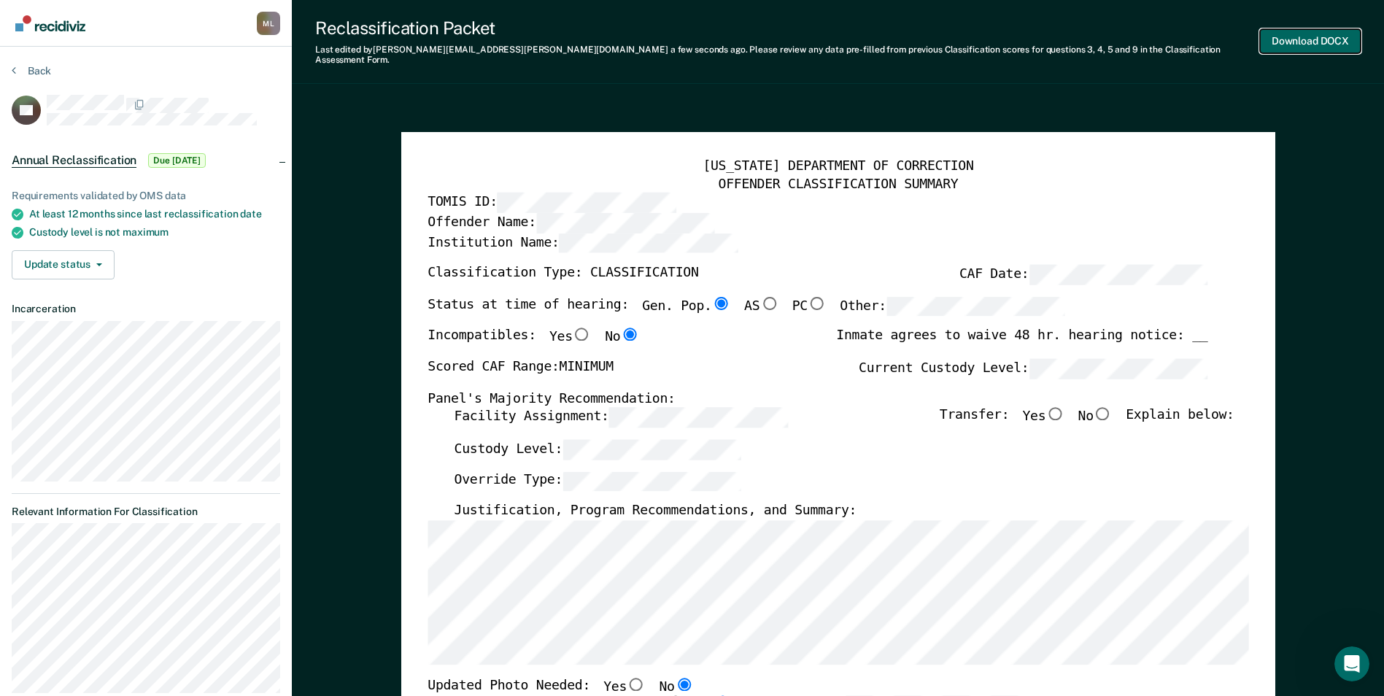
click at [1307, 34] on button "Download DOCX" at bounding box center [1310, 41] width 101 height 24
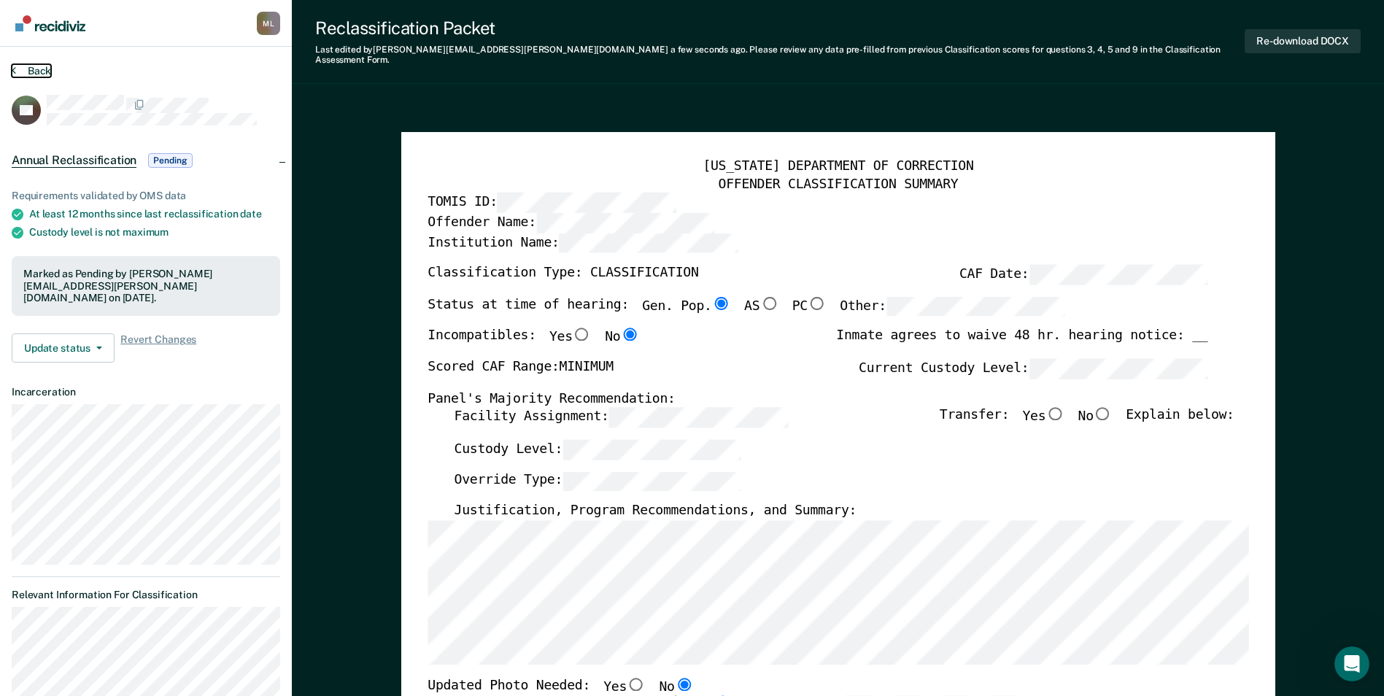
click at [38, 70] on button "Back" at bounding box center [31, 70] width 39 height 13
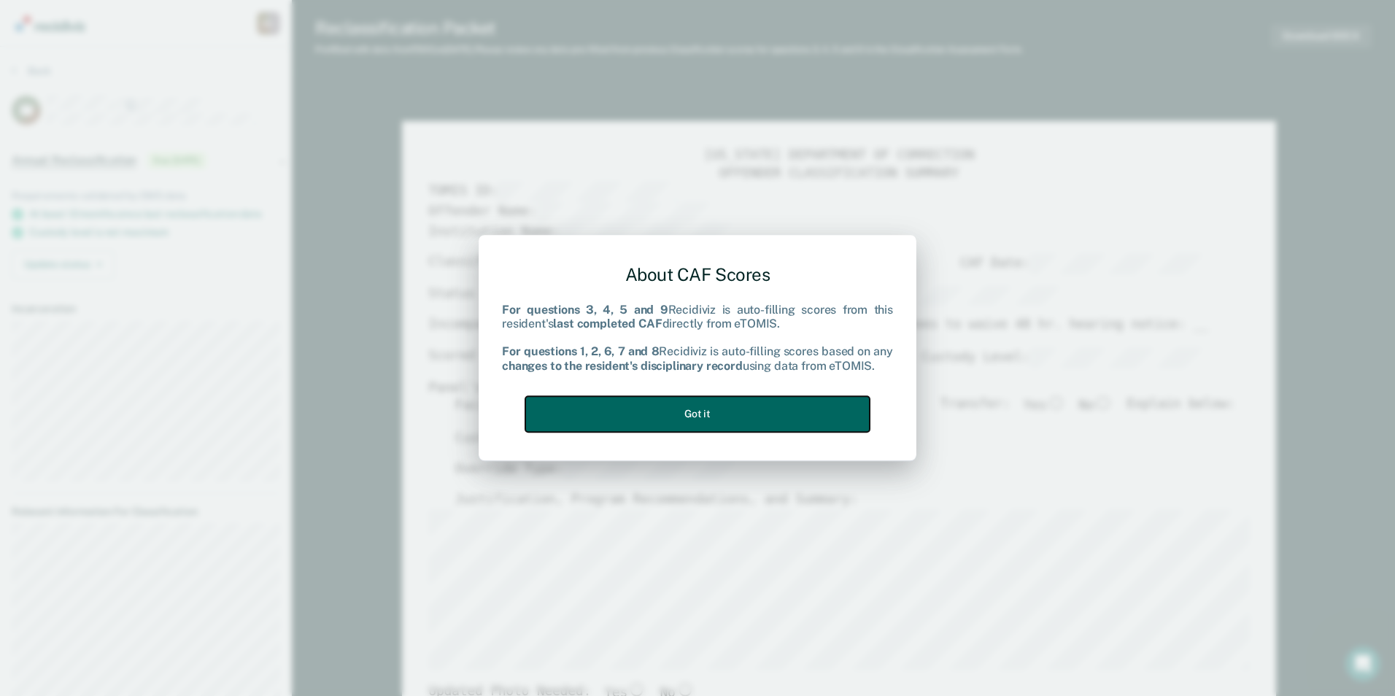
click at [716, 408] on button "Got it" at bounding box center [697, 414] width 344 height 36
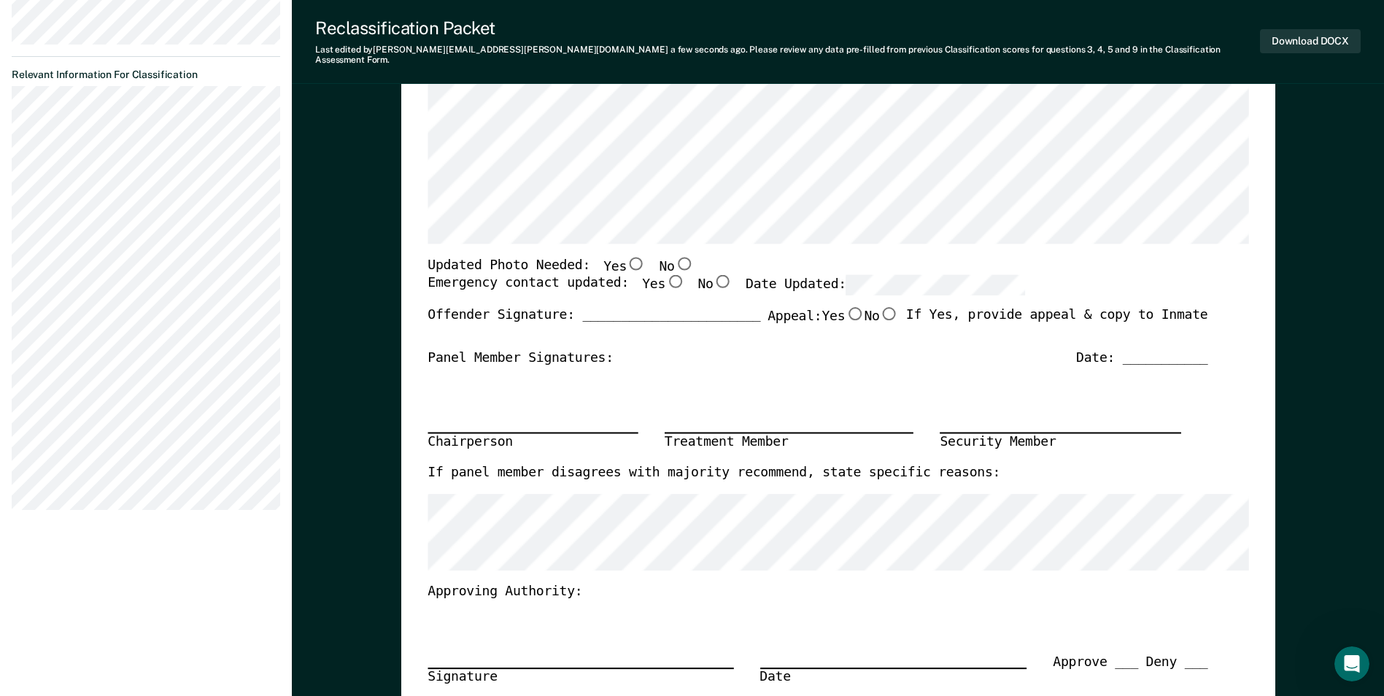
scroll to position [438, 0]
click at [627, 256] on input "Yes" at bounding box center [636, 262] width 19 height 13
type textarea "x"
radio input "true"
click at [713, 274] on input "No" at bounding box center [722, 280] width 19 height 13
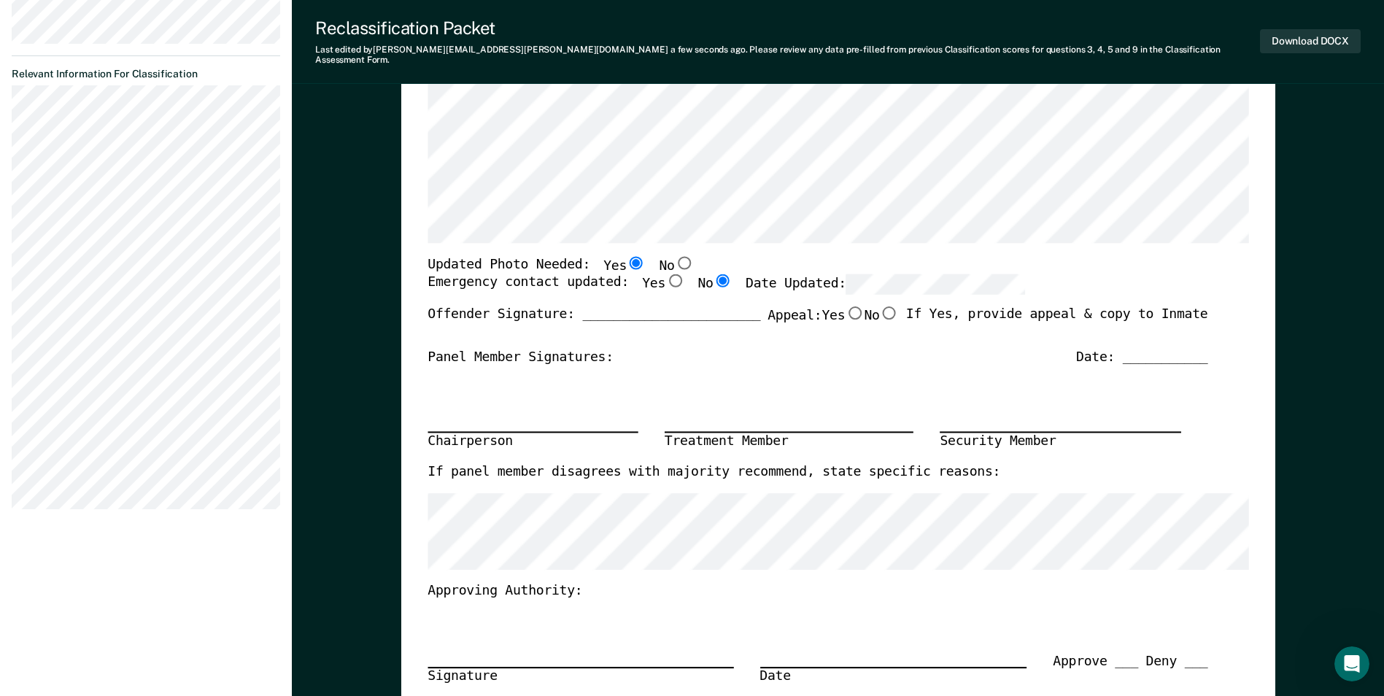
type textarea "x"
radio input "true"
click at [1122, 241] on div "[US_STATE] DEPARTMENT OF CORRECTION OFFENDER CLASSIFICATION SUMMARY TOMIS ID: O…" at bounding box center [837, 262] width 821 height 1083
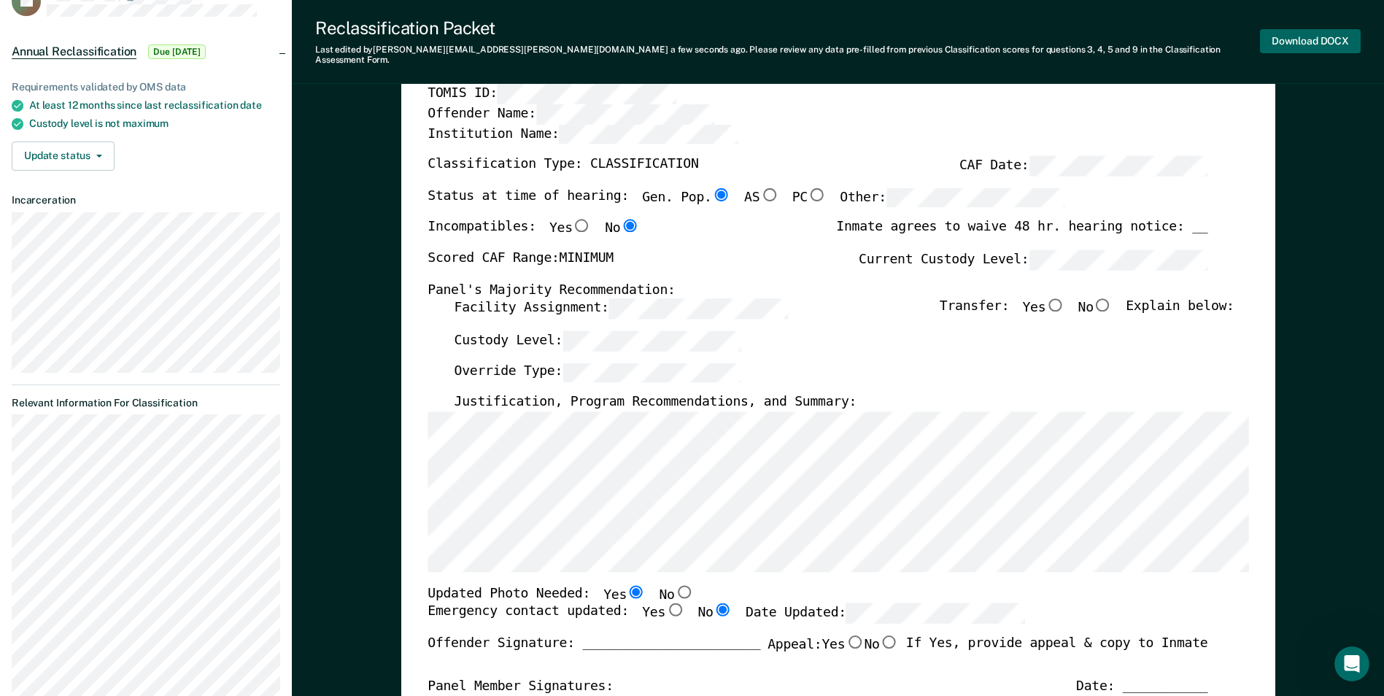
scroll to position [0, 0]
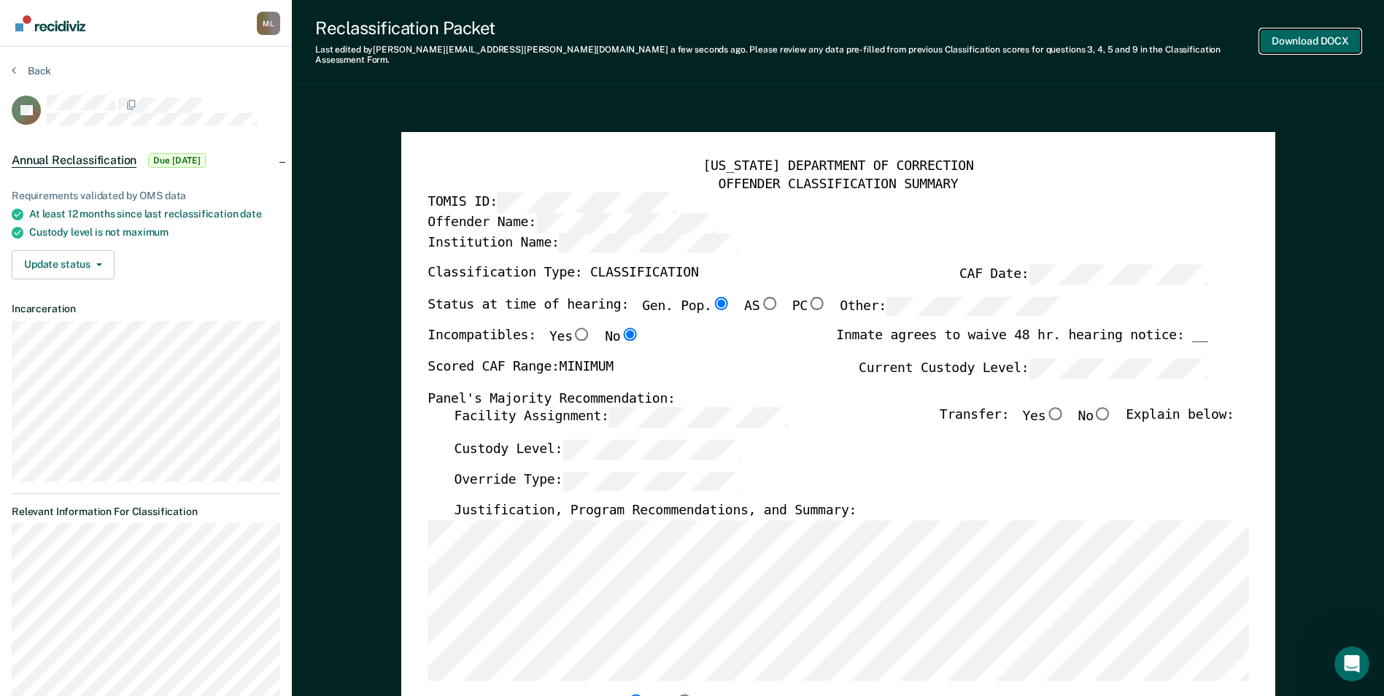
click at [1296, 31] on button "Download DOCX" at bounding box center [1310, 41] width 101 height 24
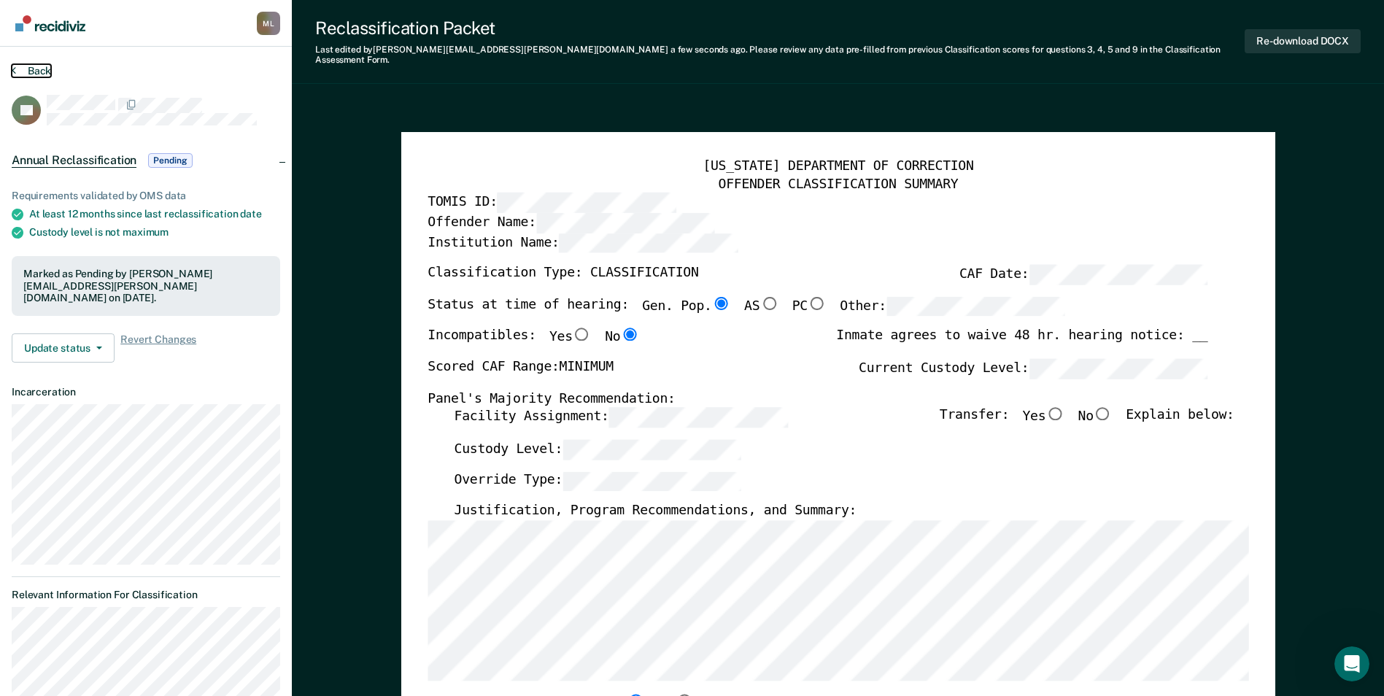
click at [42, 69] on button "Back" at bounding box center [31, 70] width 39 height 13
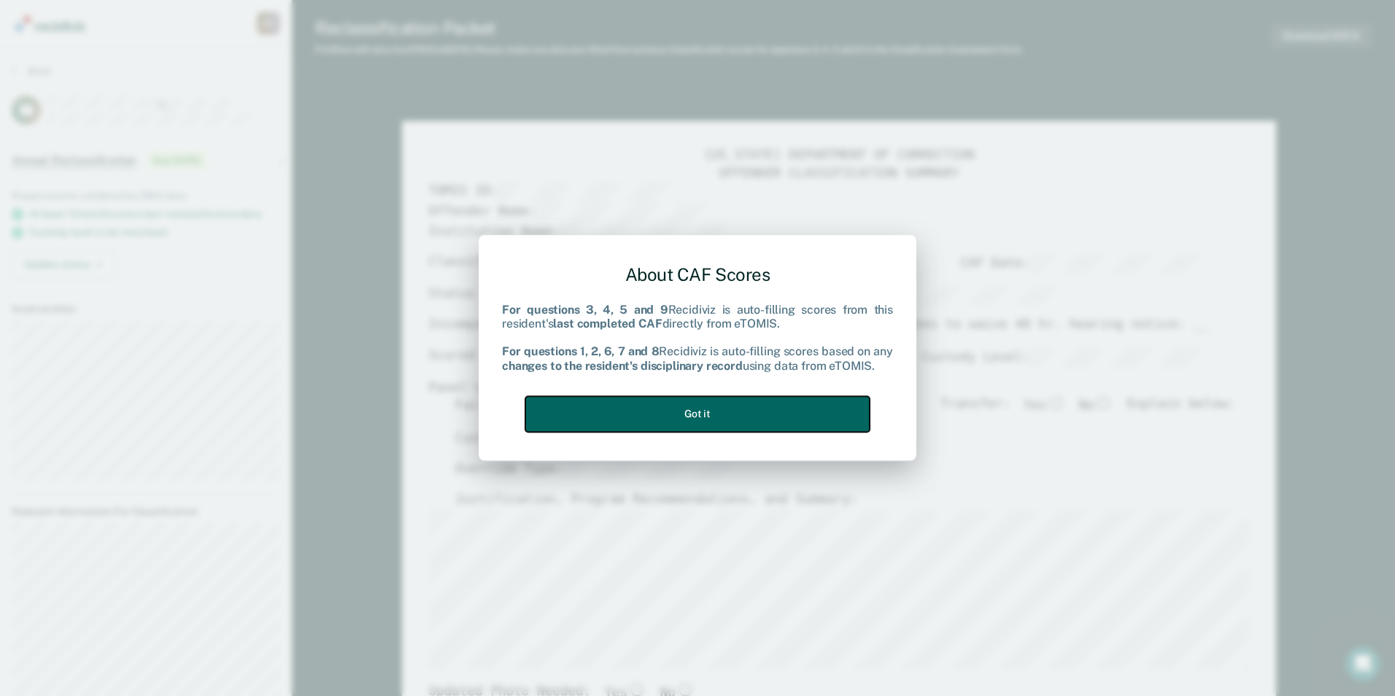
click at [740, 405] on button "Got it" at bounding box center [697, 414] width 344 height 36
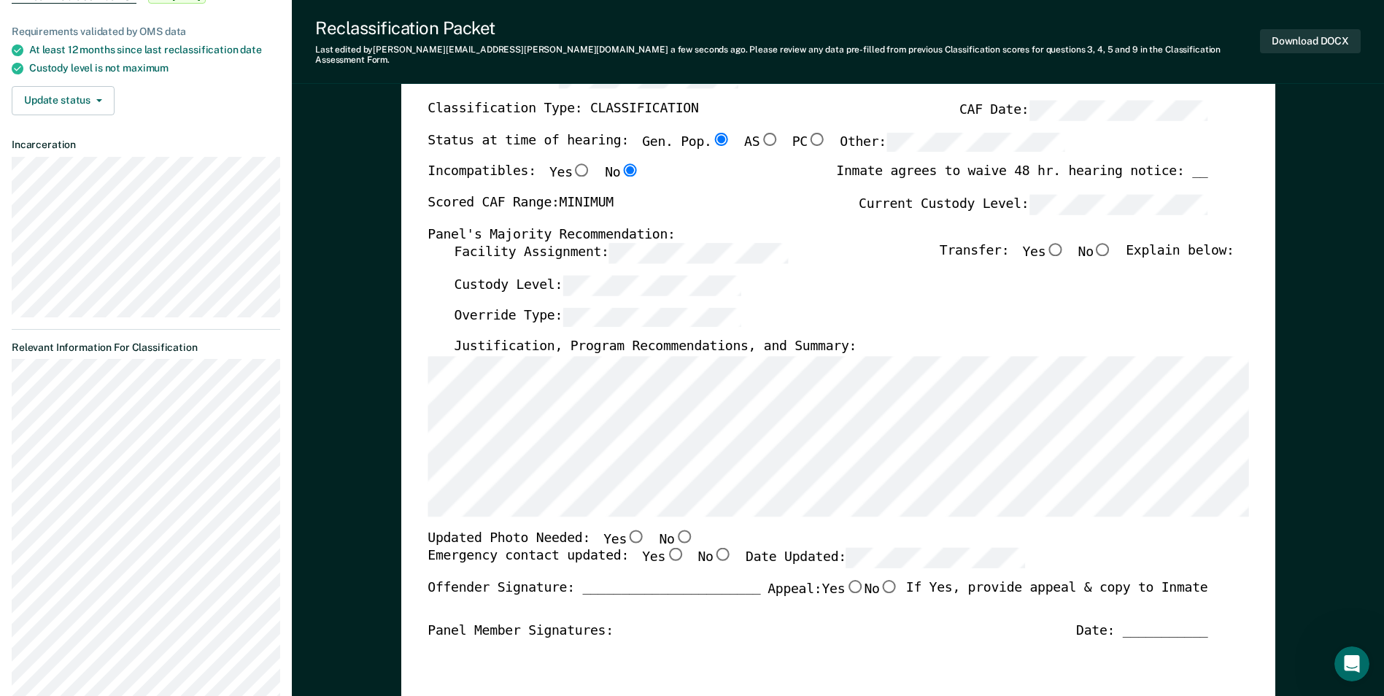
scroll to position [292, 0]
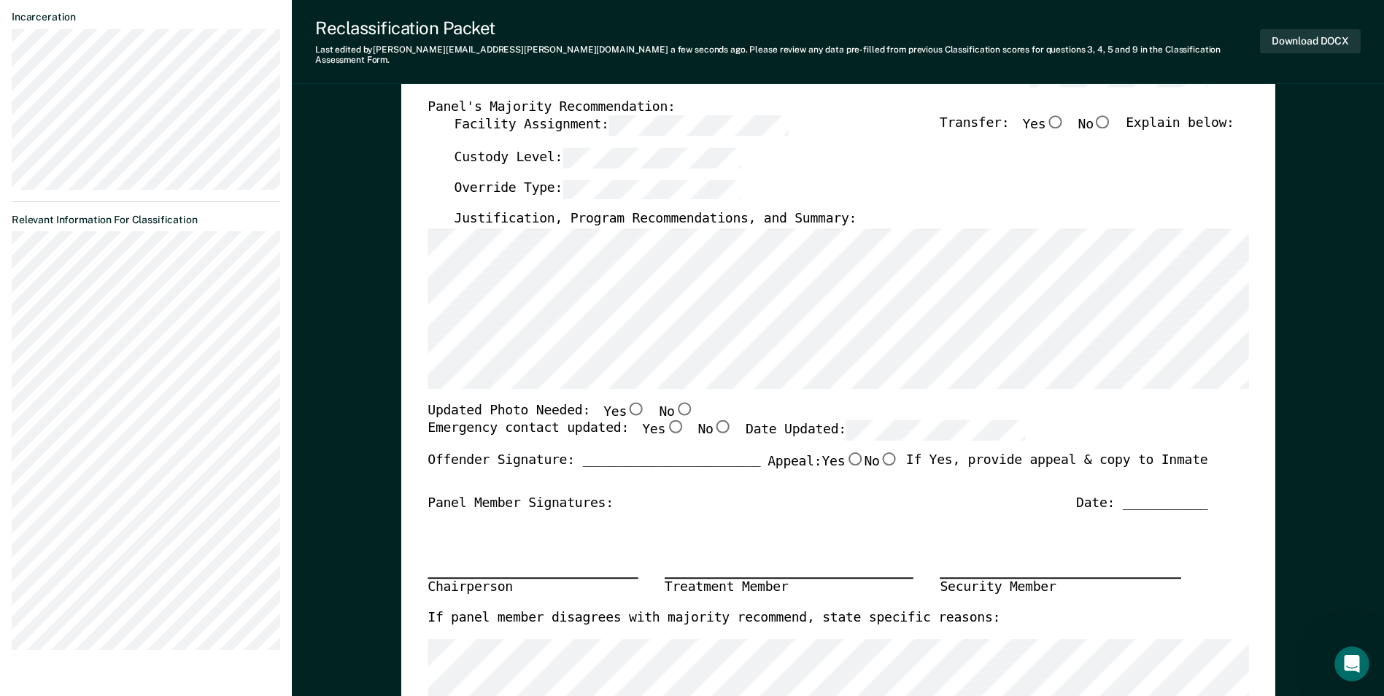
click at [674, 402] on input "No" at bounding box center [683, 408] width 19 height 13
type textarea "x"
radio input "true"
click at [713, 420] on input "No" at bounding box center [722, 426] width 19 height 13
type textarea "x"
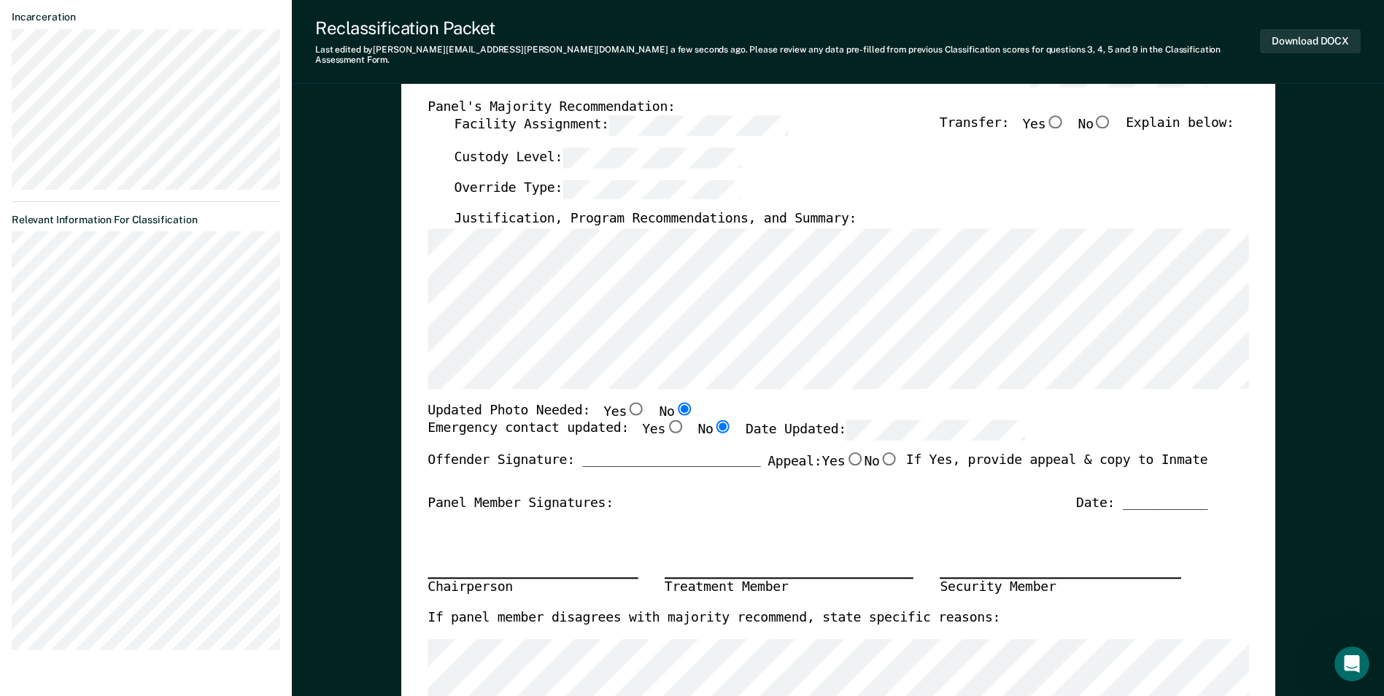
radio input "true"
click at [1154, 402] on div "Updated Photo Needed: Yes No" at bounding box center [817, 411] width 780 height 19
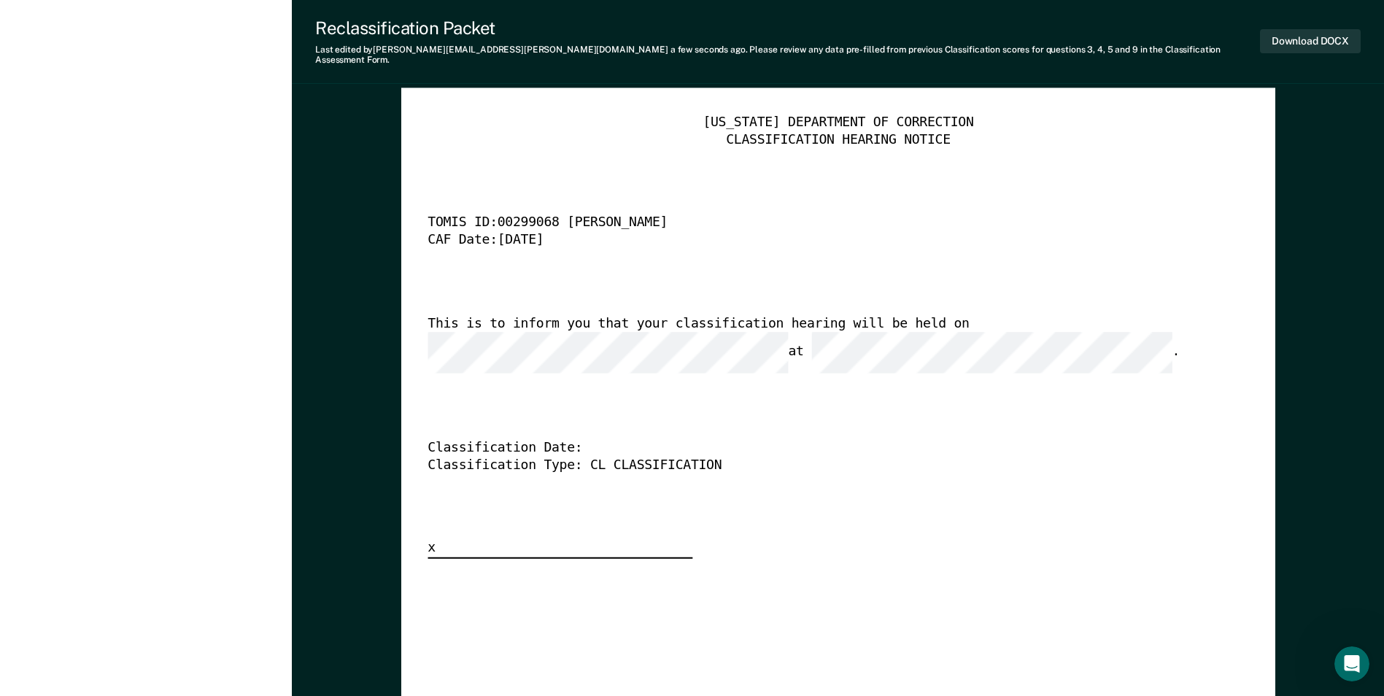
scroll to position [3647, 0]
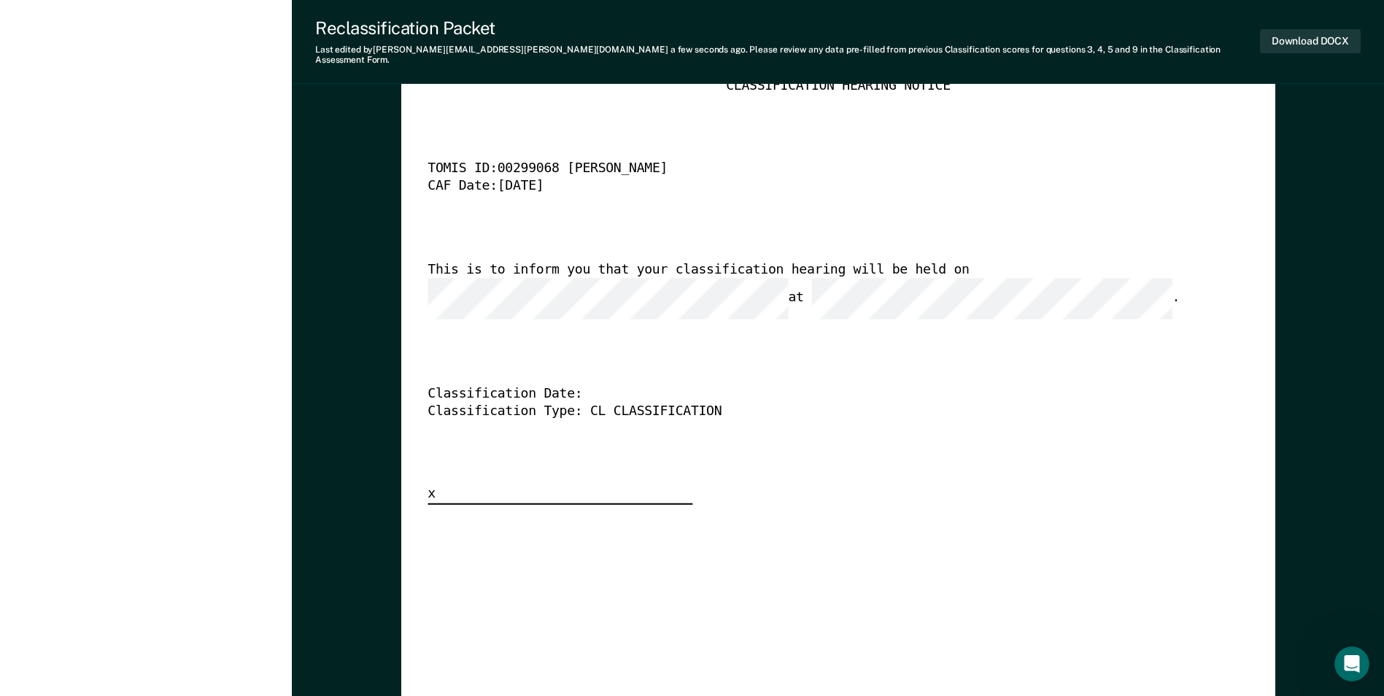
click at [495, 262] on div "This is to inform you that your classification hearing will be held on at ." at bounding box center [817, 291] width 780 height 58
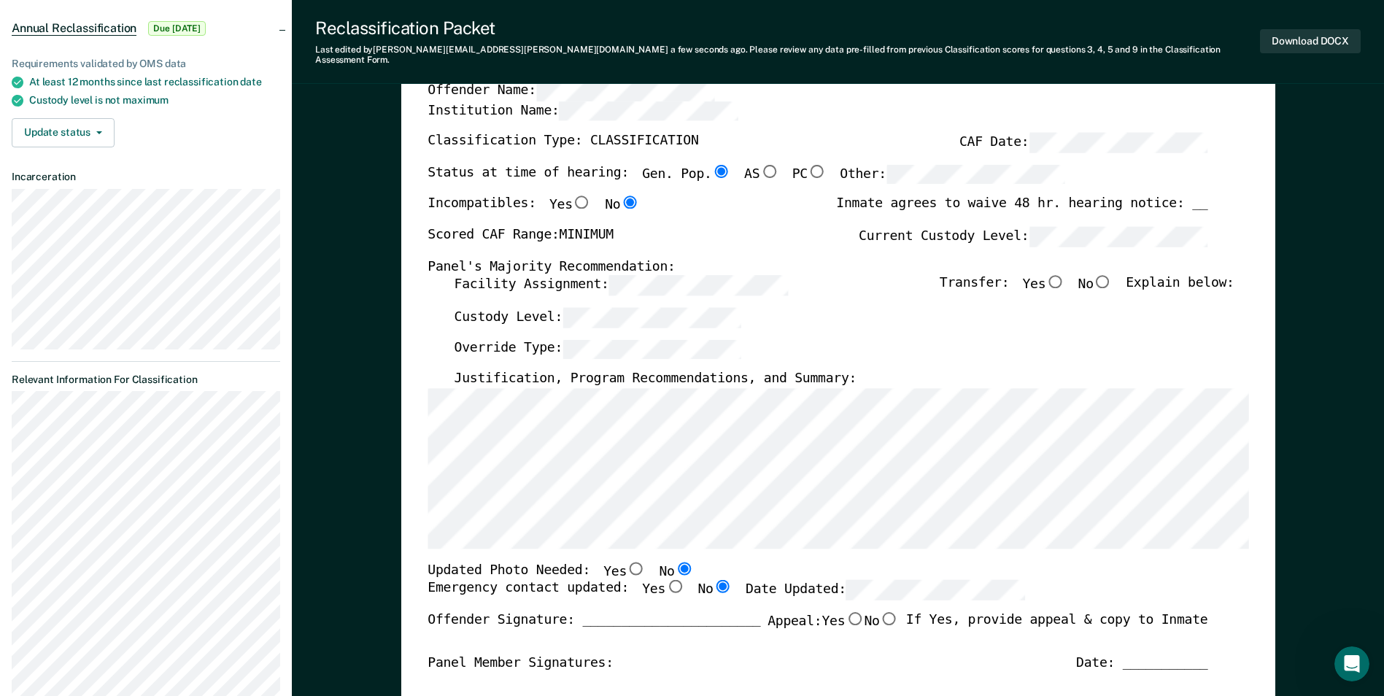
scroll to position [50, 0]
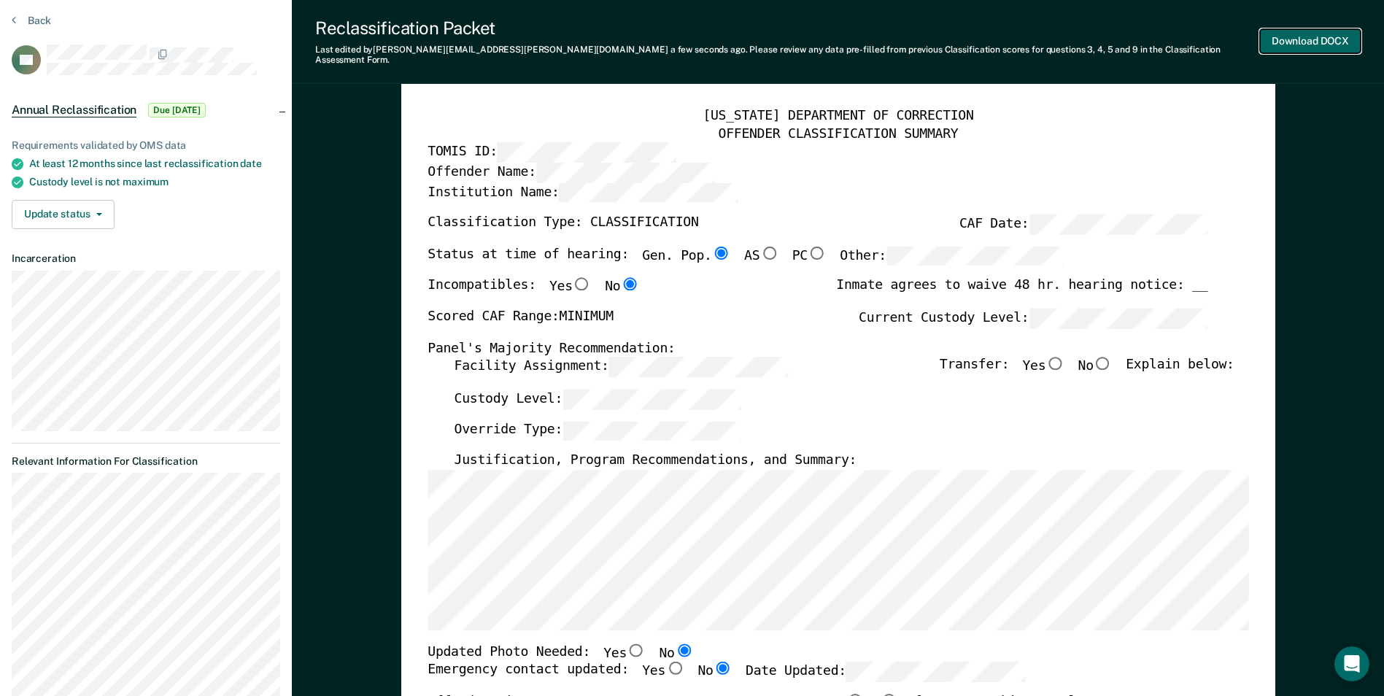
click at [1324, 35] on button "Download DOCX" at bounding box center [1310, 41] width 101 height 24
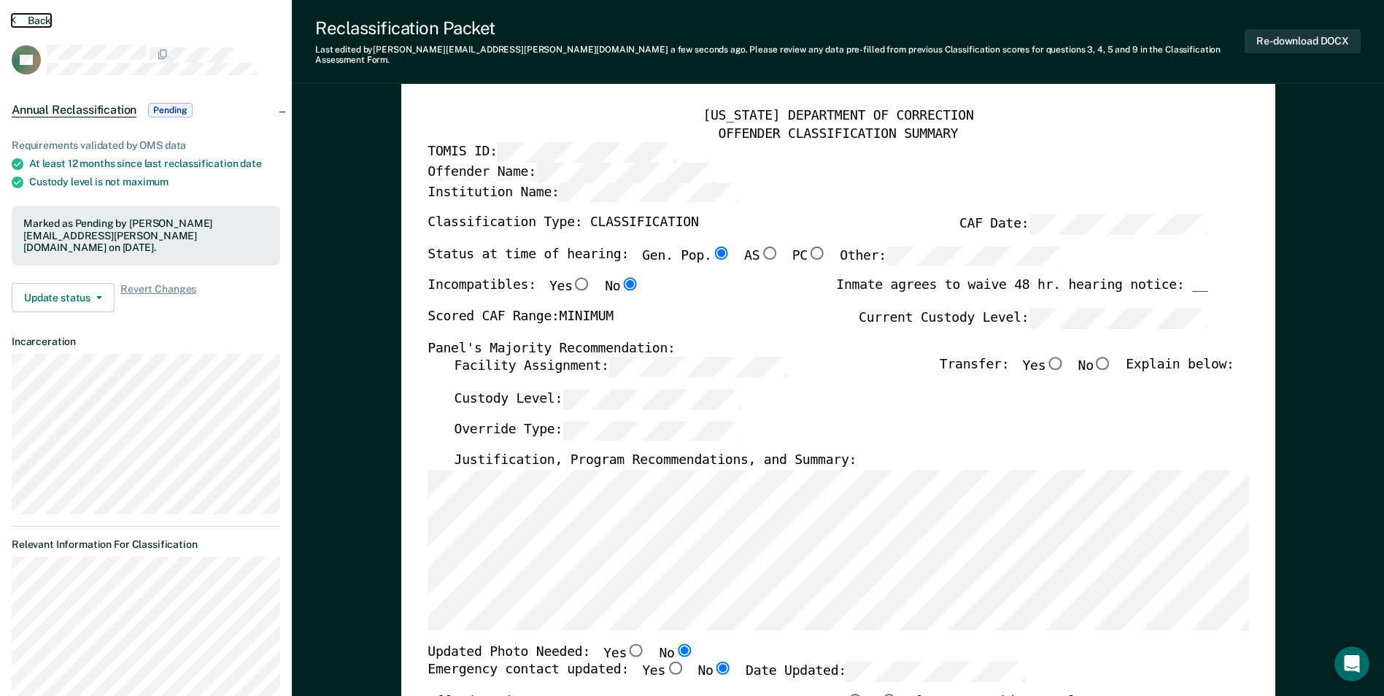
click at [36, 20] on button "Back" at bounding box center [31, 20] width 39 height 13
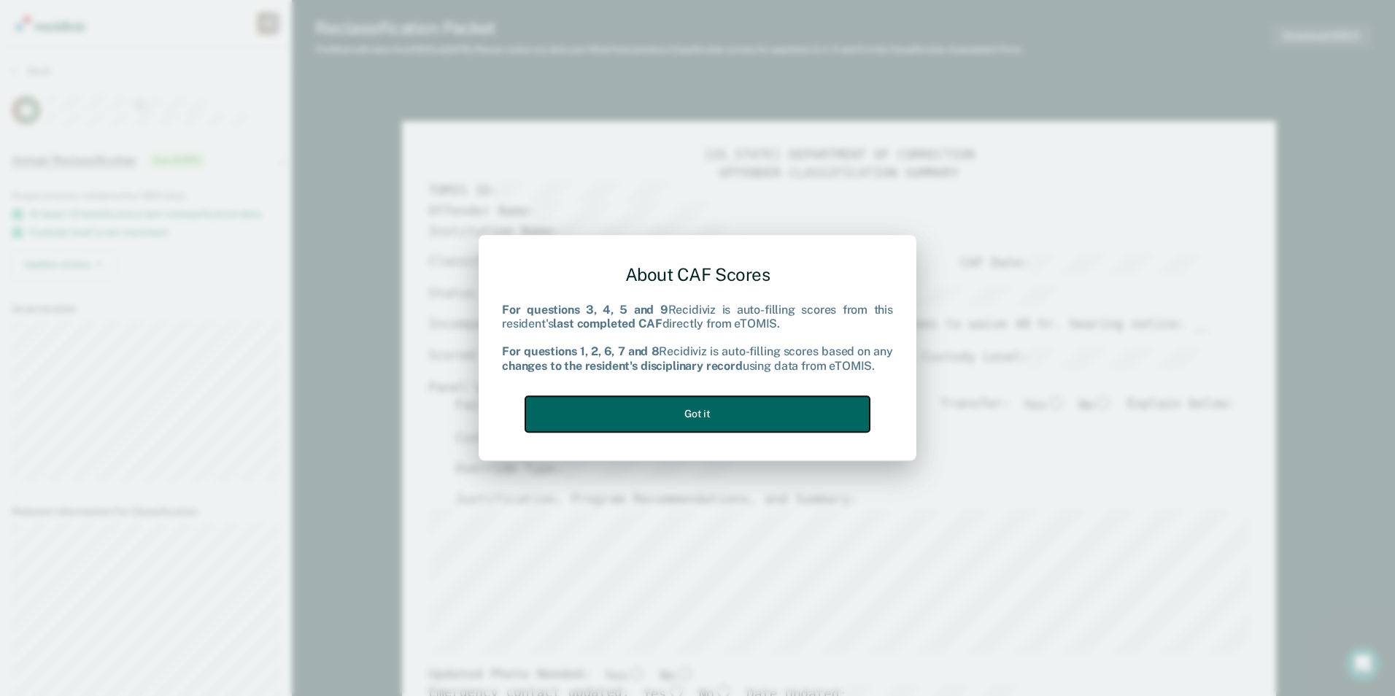
click at [793, 404] on button "Got it" at bounding box center [697, 414] width 344 height 36
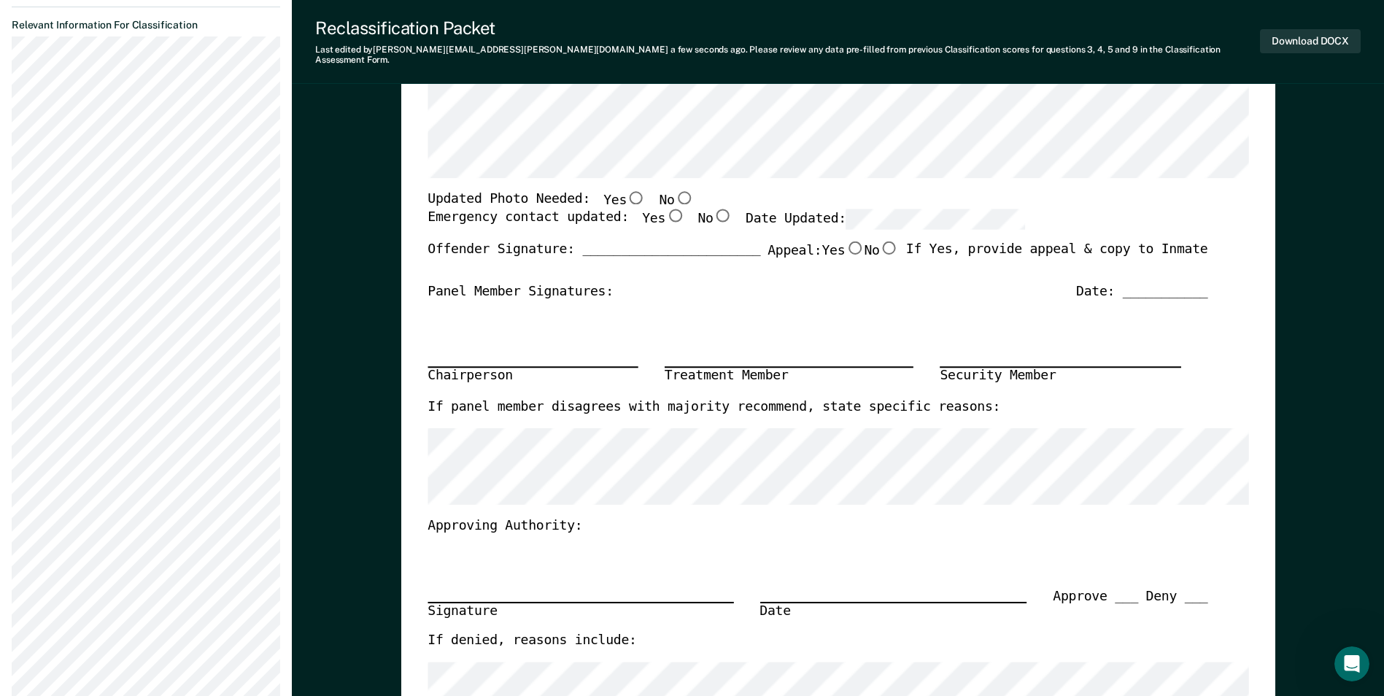
scroll to position [365, 0]
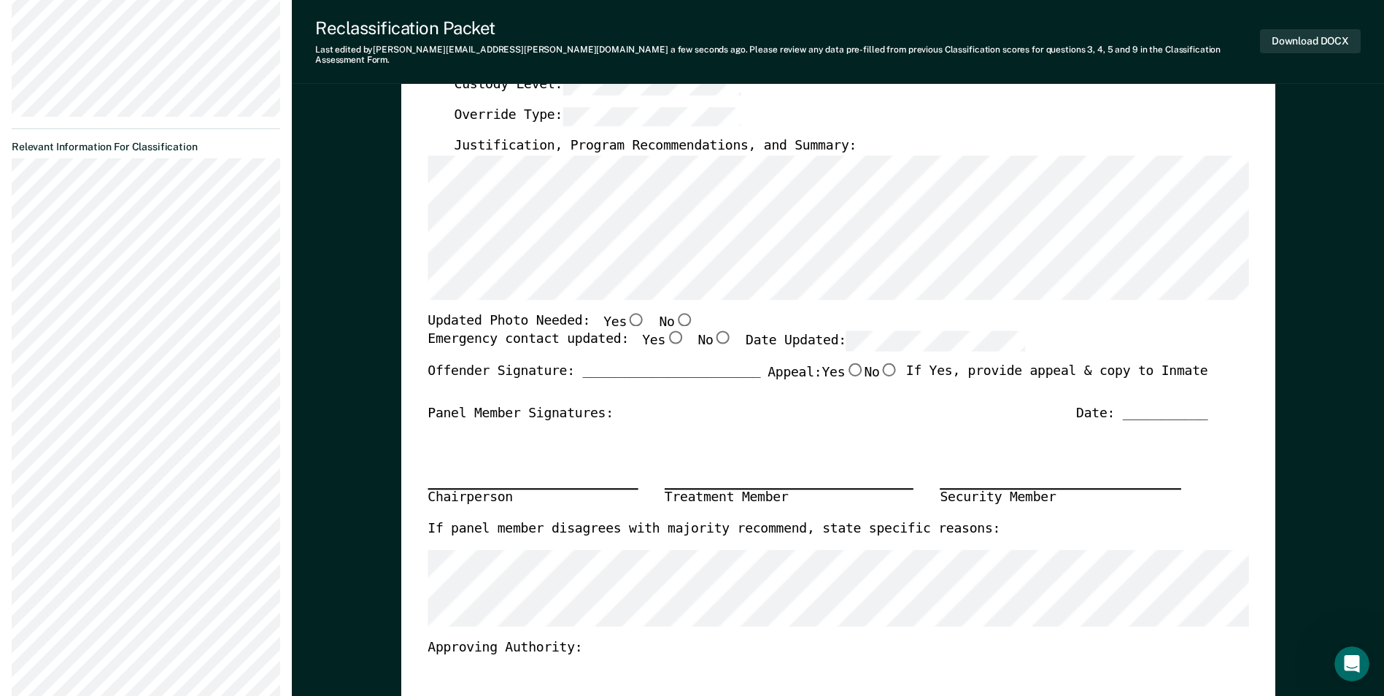
click at [674, 312] on input "No" at bounding box center [683, 318] width 19 height 13
type textarea "x"
radio input "true"
click at [713, 331] on input "No" at bounding box center [722, 337] width 19 height 13
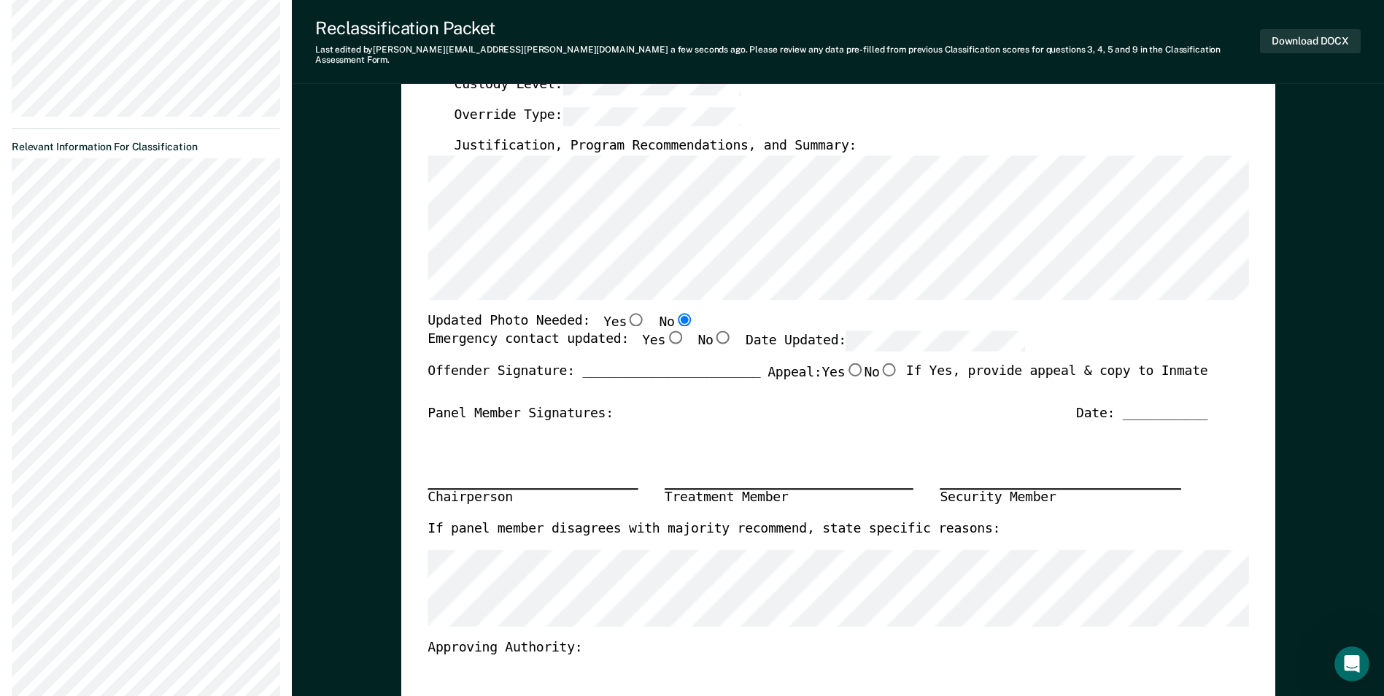
scroll to position [0, 0]
type textarea "x"
radio input "true"
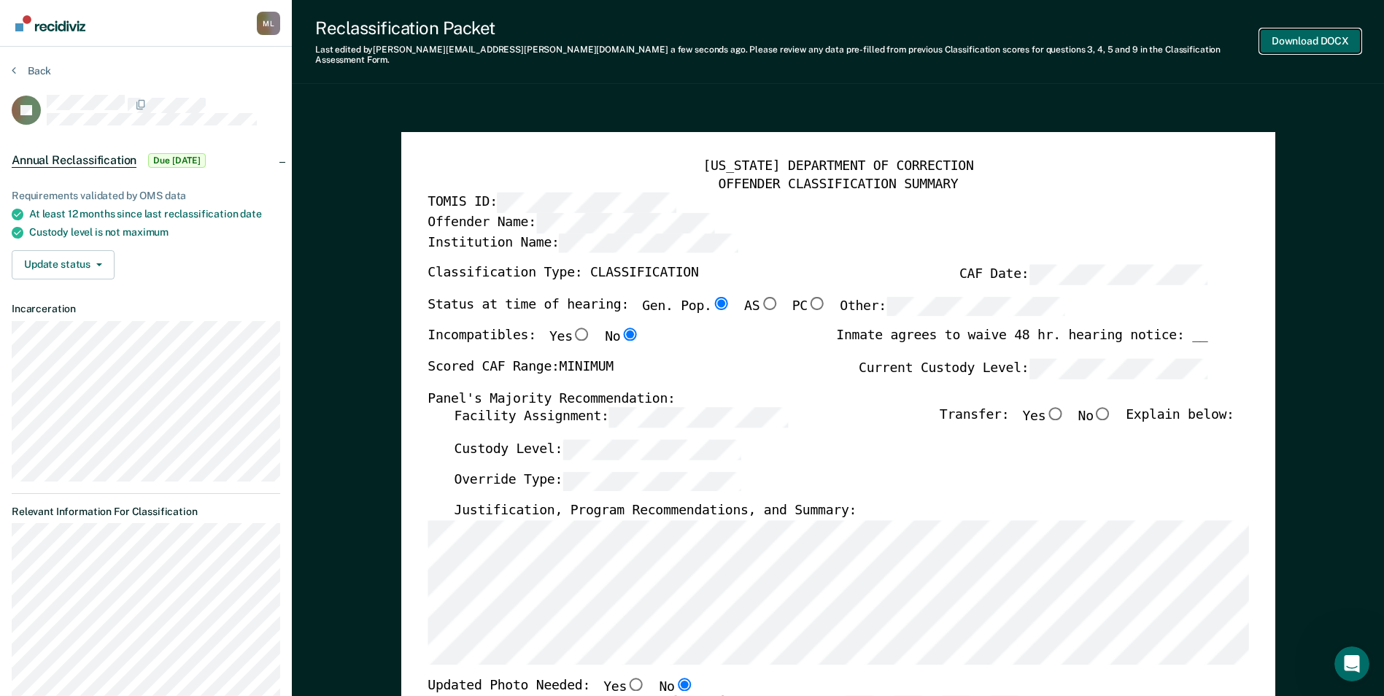
click at [1300, 44] on button "Download DOCX" at bounding box center [1310, 41] width 101 height 24
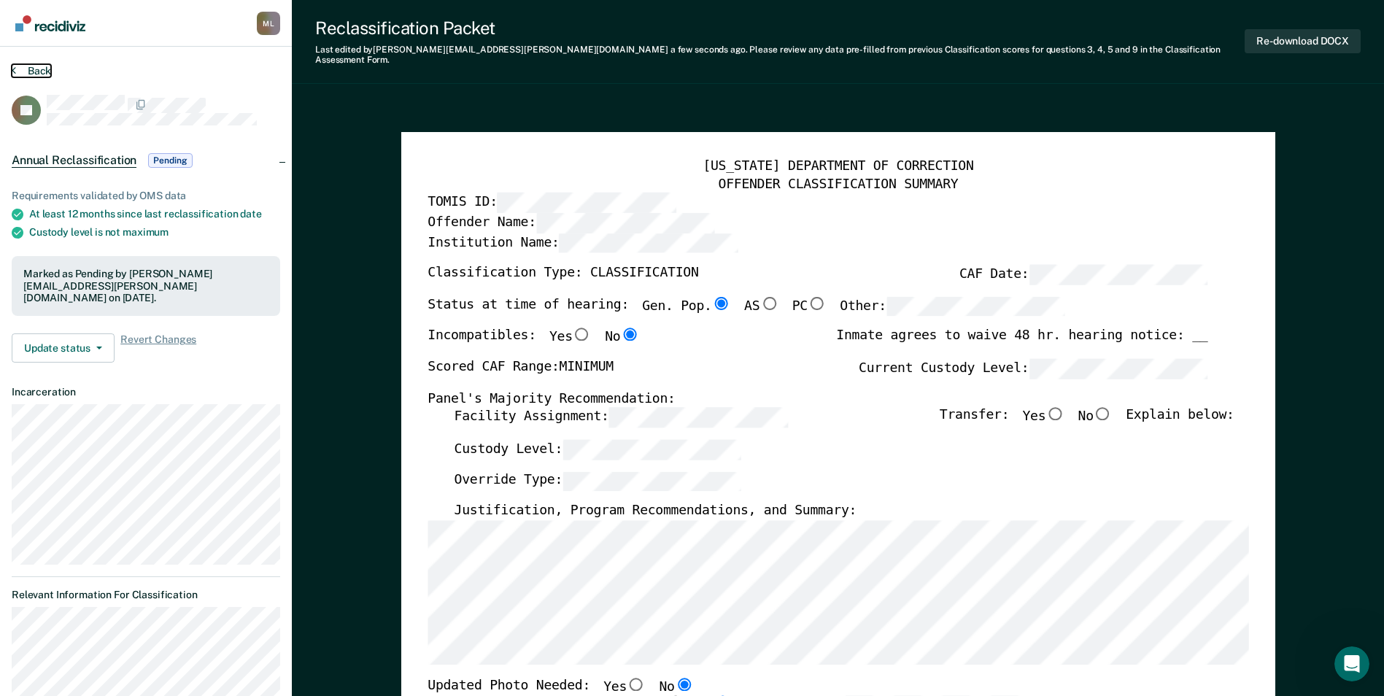
click at [37, 64] on button "Back" at bounding box center [31, 70] width 39 height 13
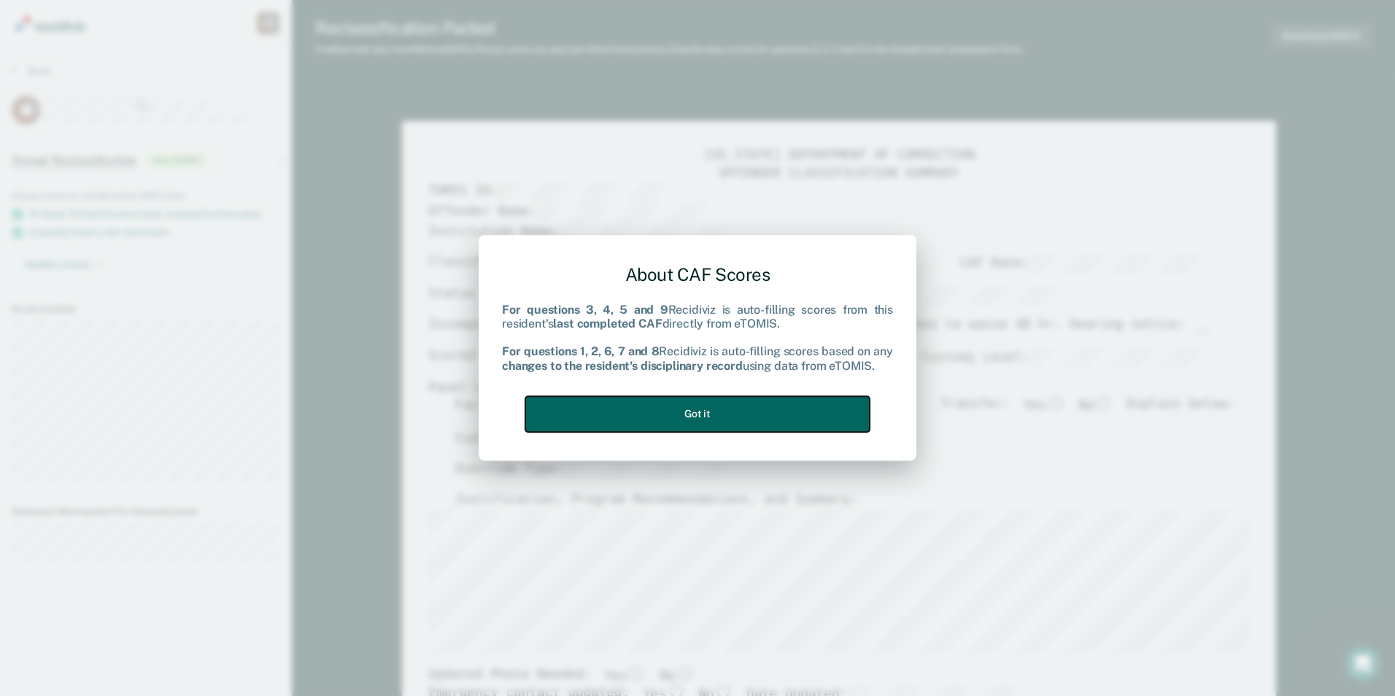
click at [779, 420] on button "Got it" at bounding box center [697, 414] width 344 height 36
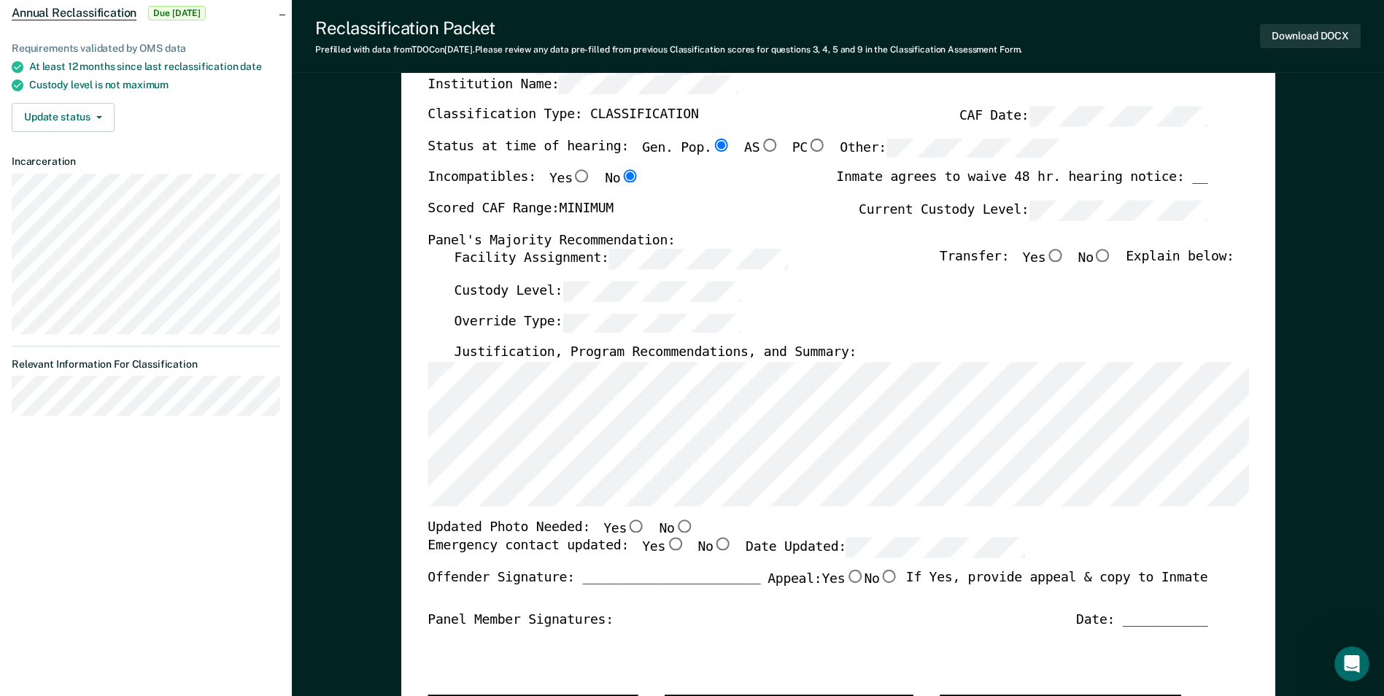
scroll to position [219, 0]
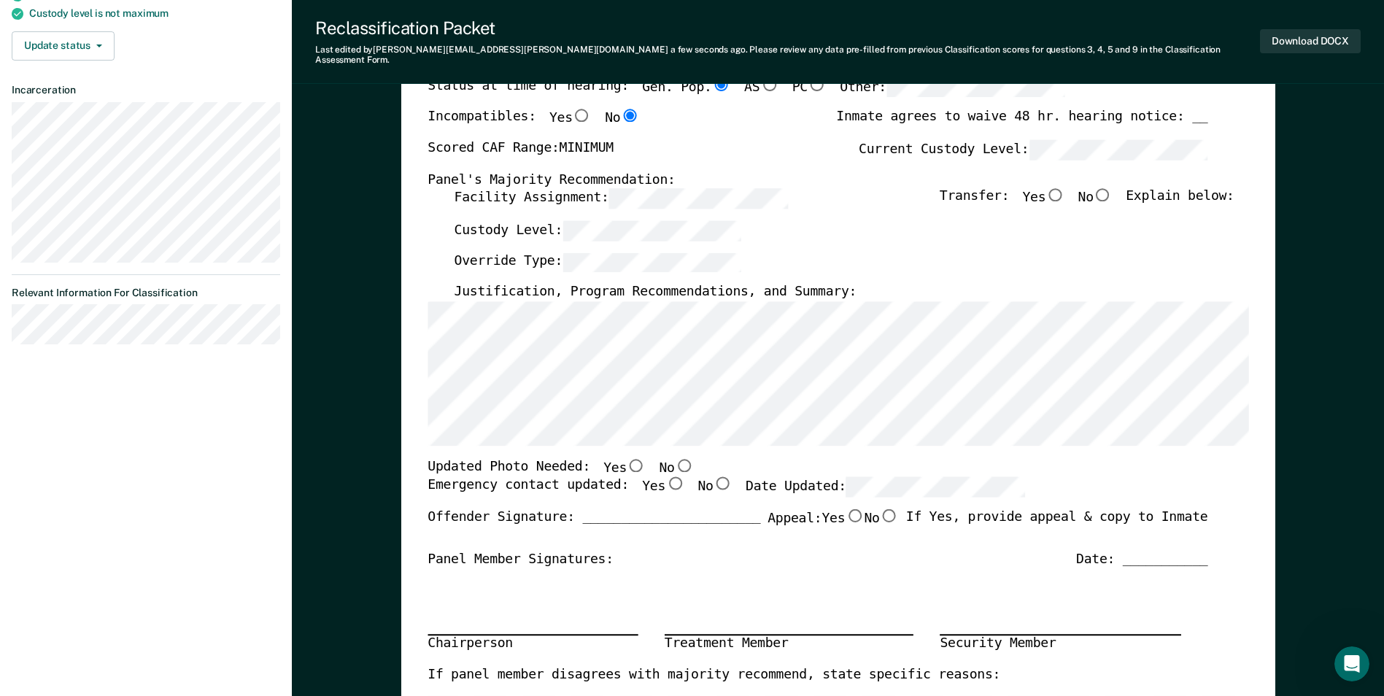
click at [674, 458] on input "No" at bounding box center [683, 464] width 19 height 13
type textarea "x"
radio input "true"
click at [713, 477] on input "No" at bounding box center [722, 483] width 19 height 13
type textarea "x"
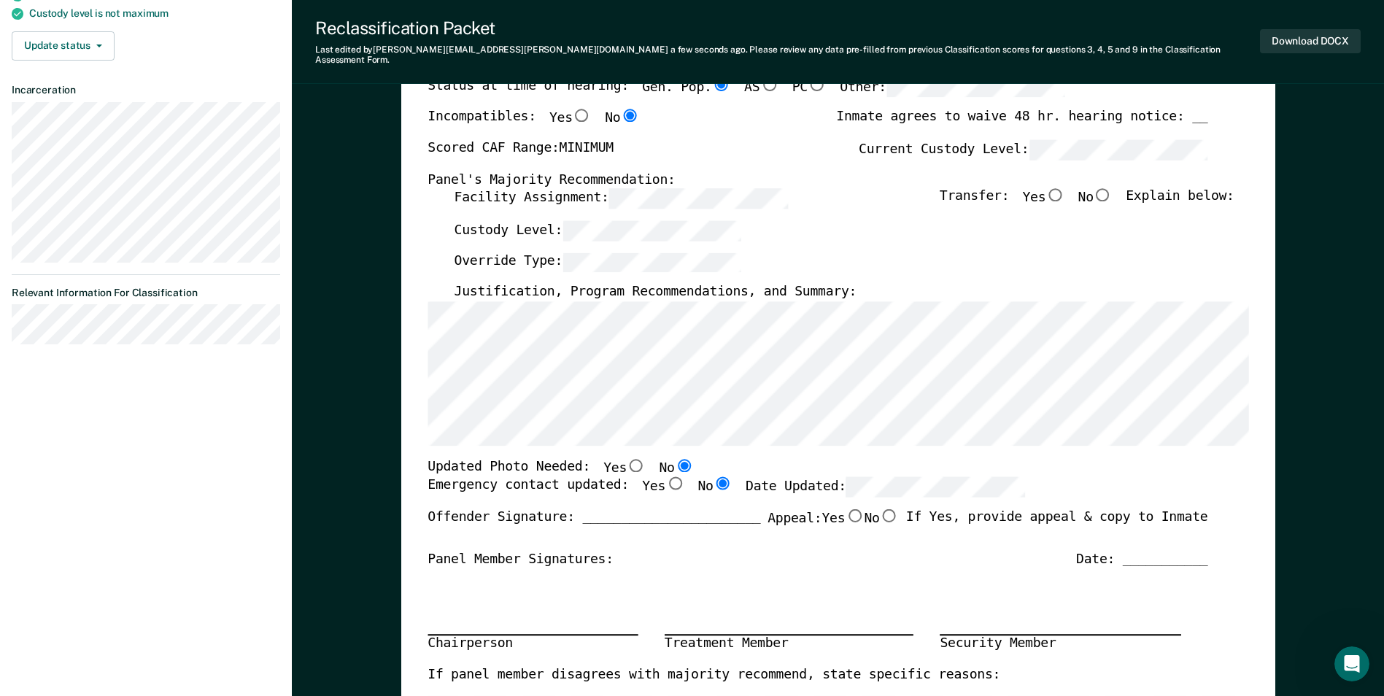
radio input "true"
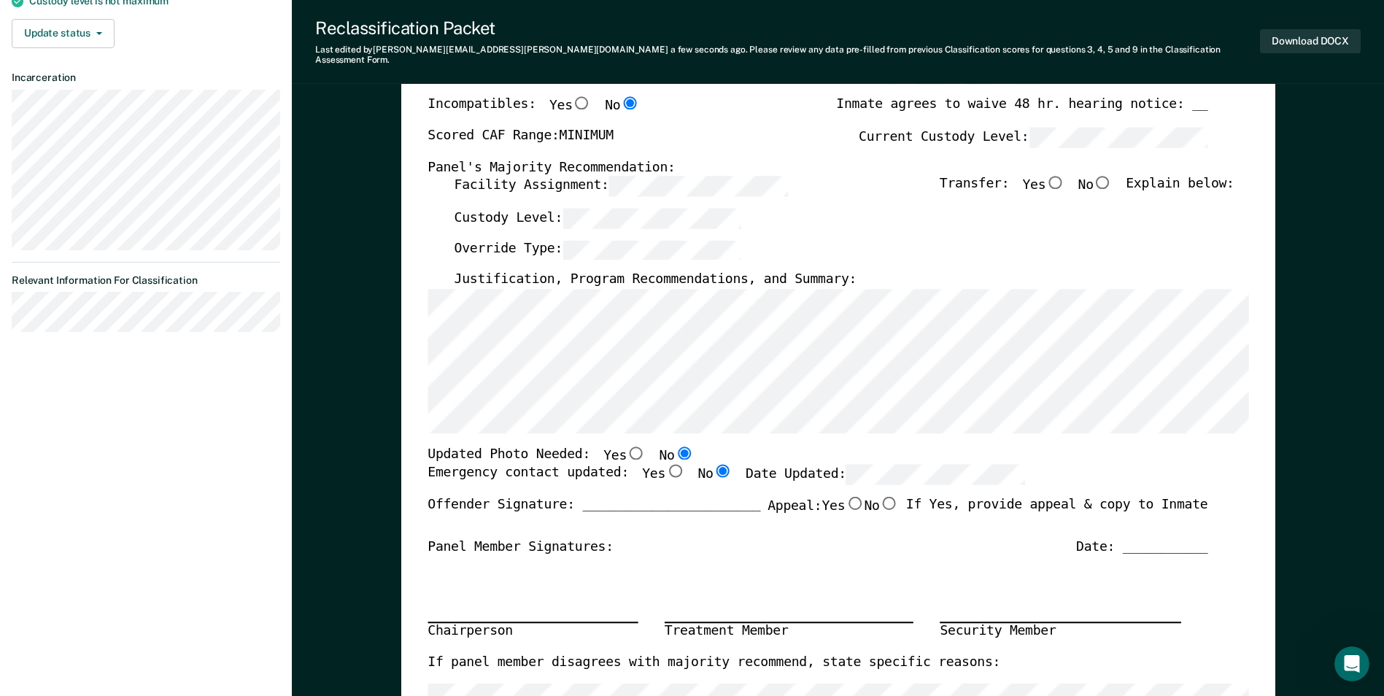
scroll to position [0, 0]
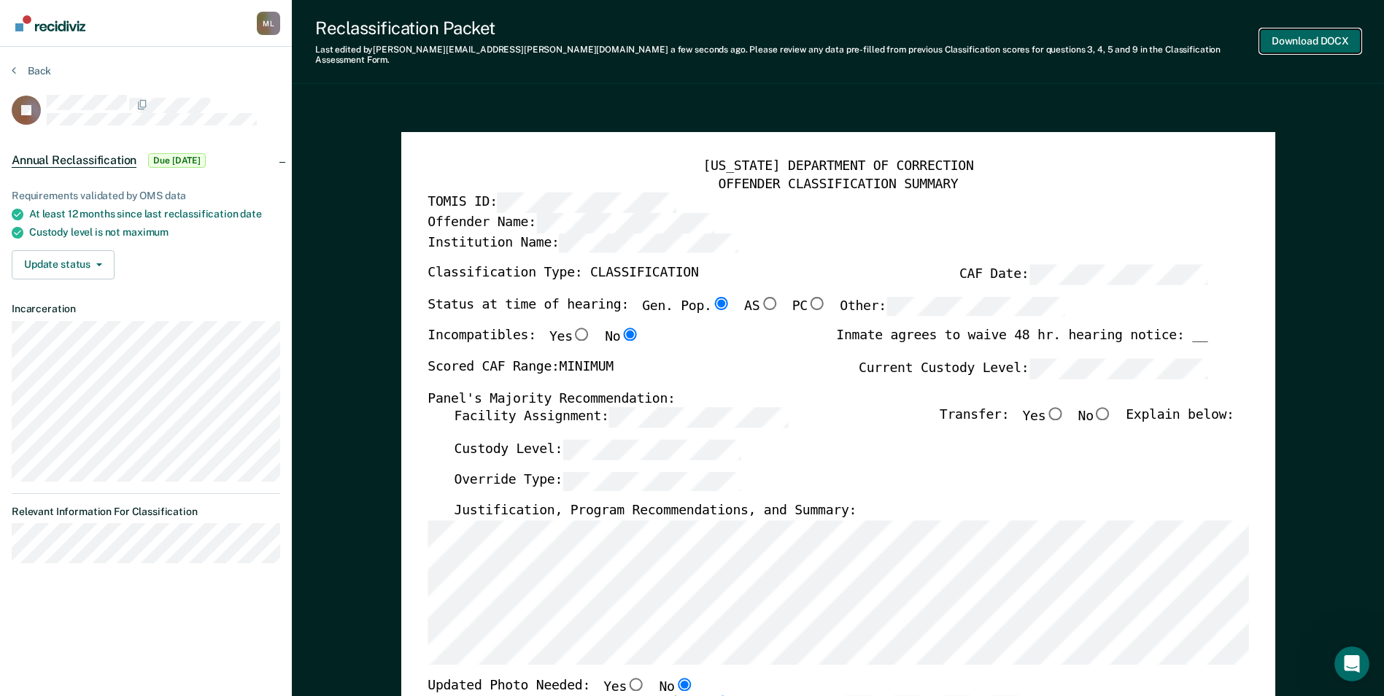
click at [1282, 34] on button "Download DOCX" at bounding box center [1310, 41] width 101 height 24
type textarea "x"
